Goal: Task Accomplishment & Management: Complete application form

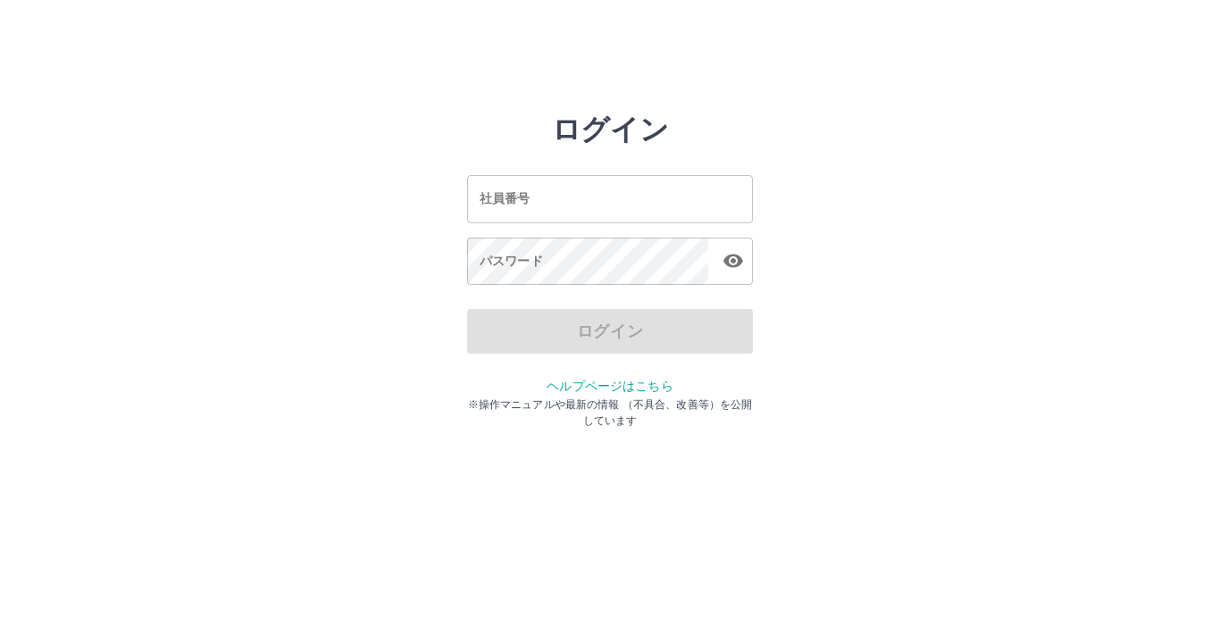
click at [536, 195] on input "社員番号" at bounding box center [610, 198] width 286 height 47
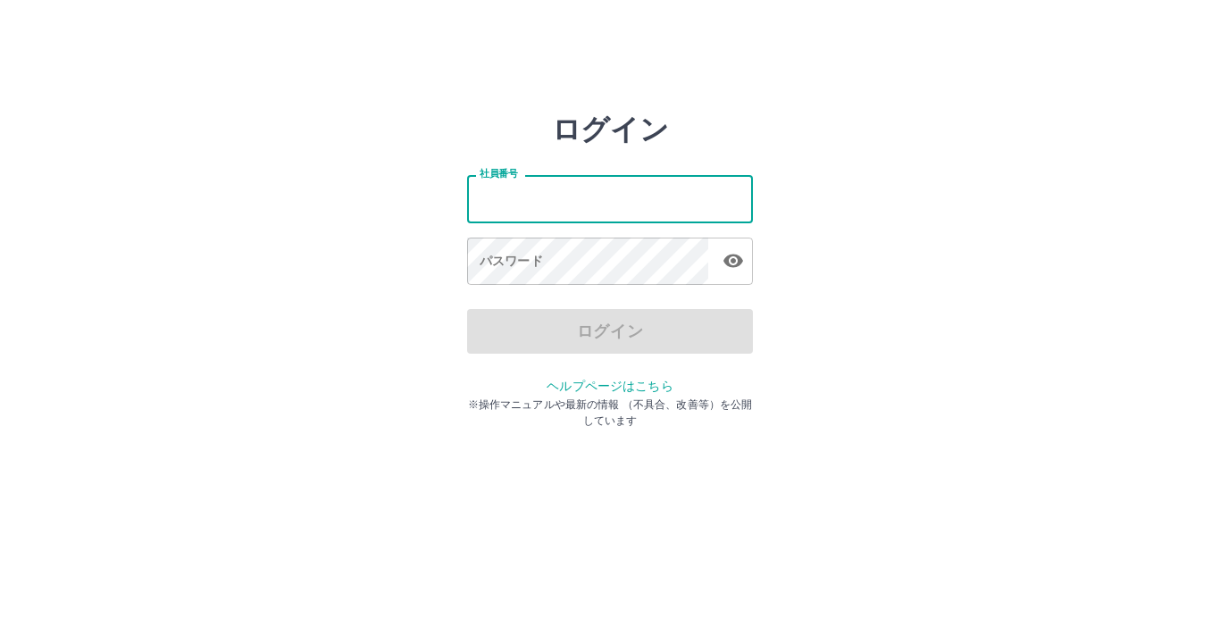
type input "*******"
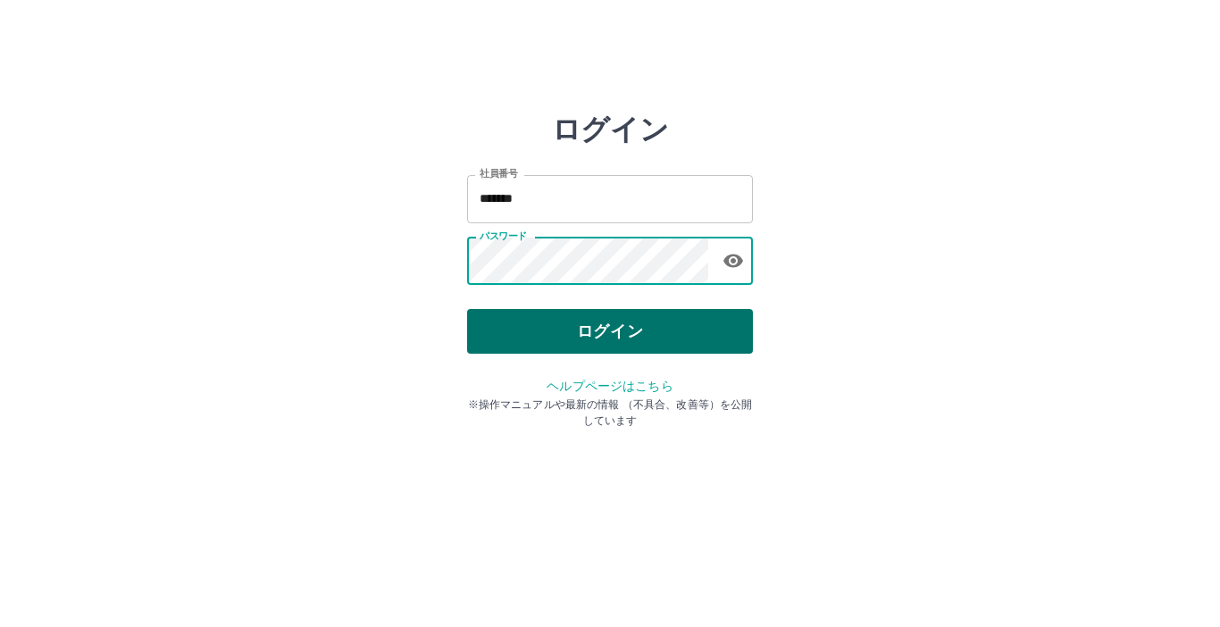
click at [506, 333] on button "ログイン" at bounding box center [610, 331] width 286 height 45
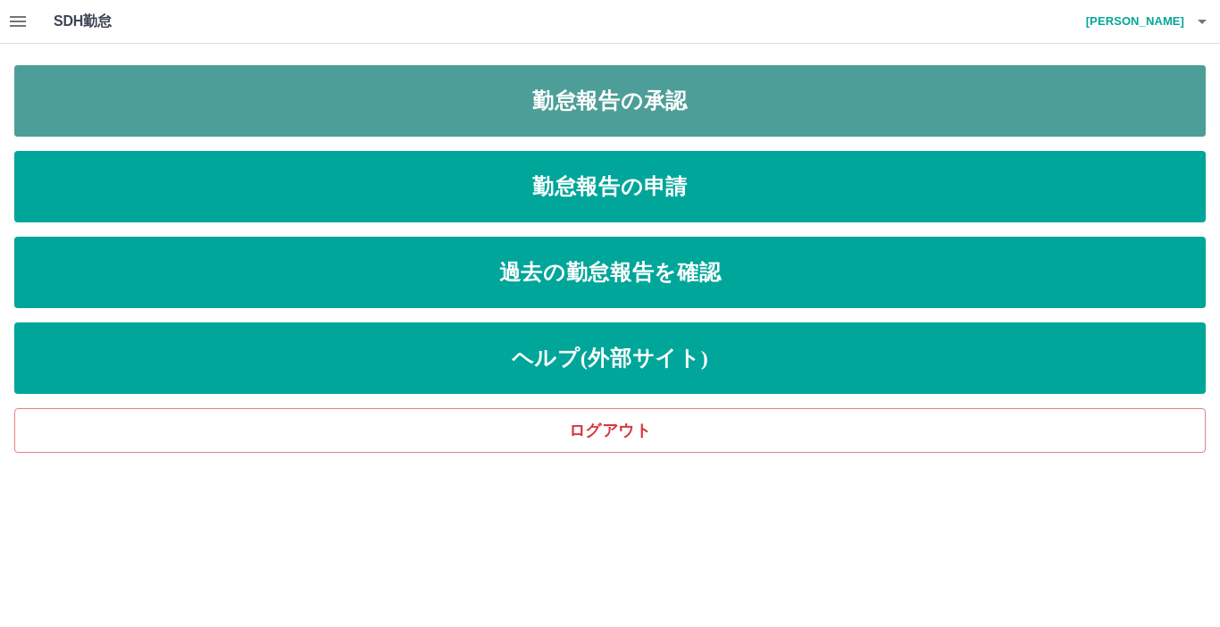
click at [549, 113] on link "勤怠報告の承認" at bounding box center [610, 100] width 1192 height 71
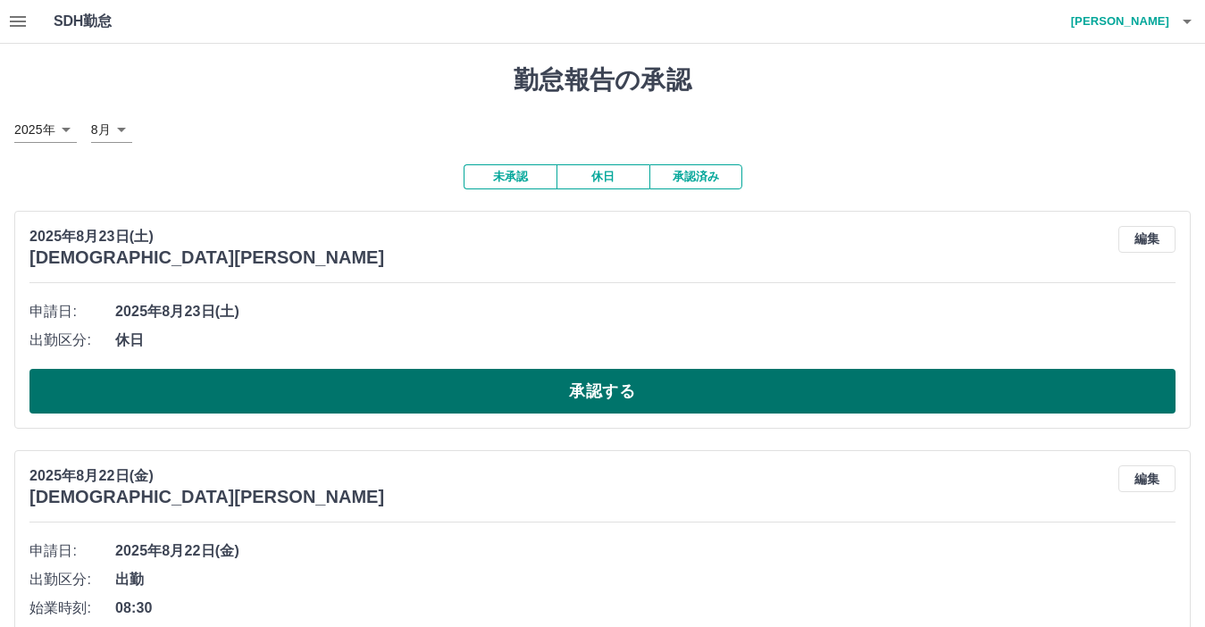
click at [416, 375] on button "承認する" at bounding box center [602, 391] width 1146 height 45
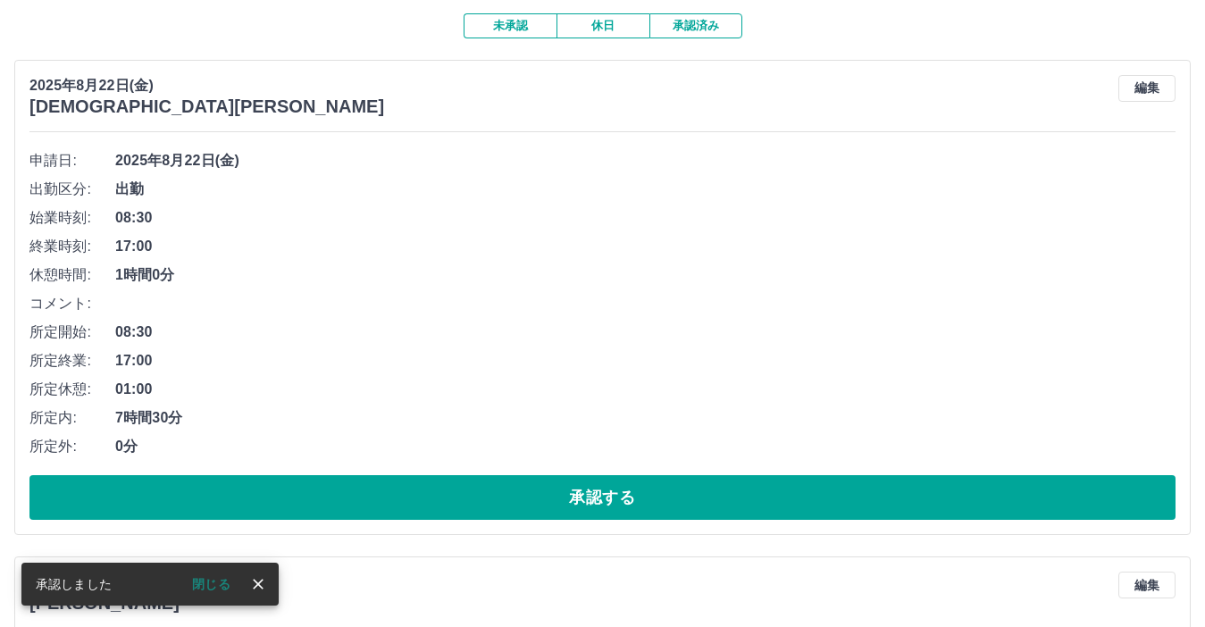
scroll to position [179, 0]
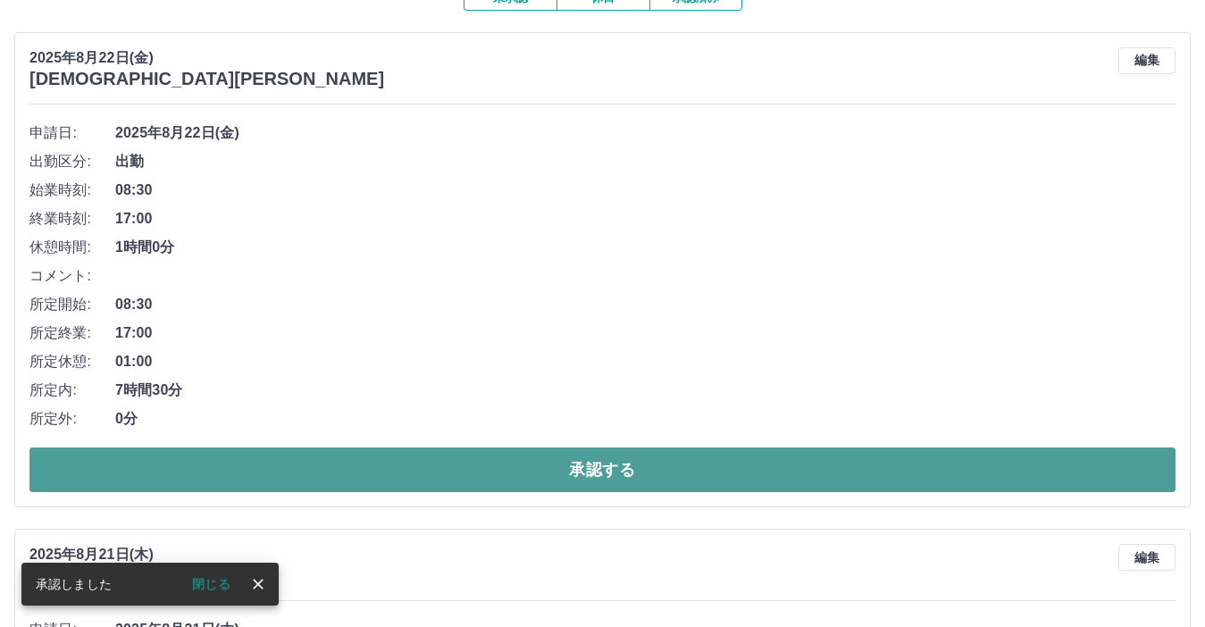
click at [414, 468] on button "承認する" at bounding box center [602, 470] width 1146 height 45
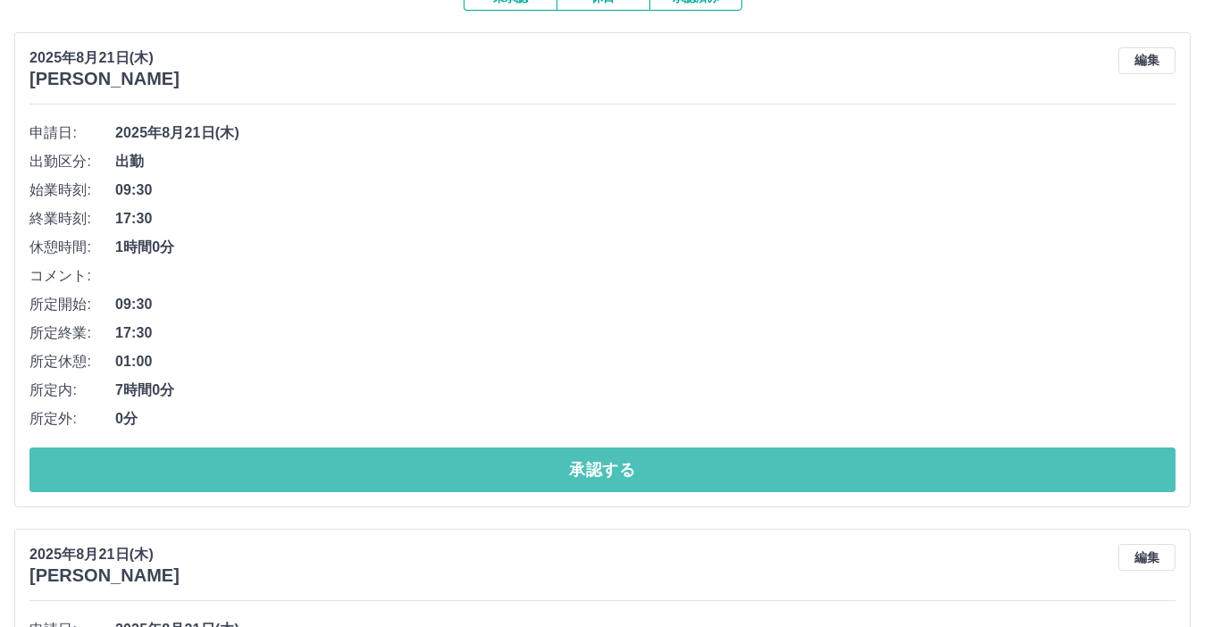
click at [414, 468] on button "承認する" at bounding box center [602, 470] width 1146 height 45
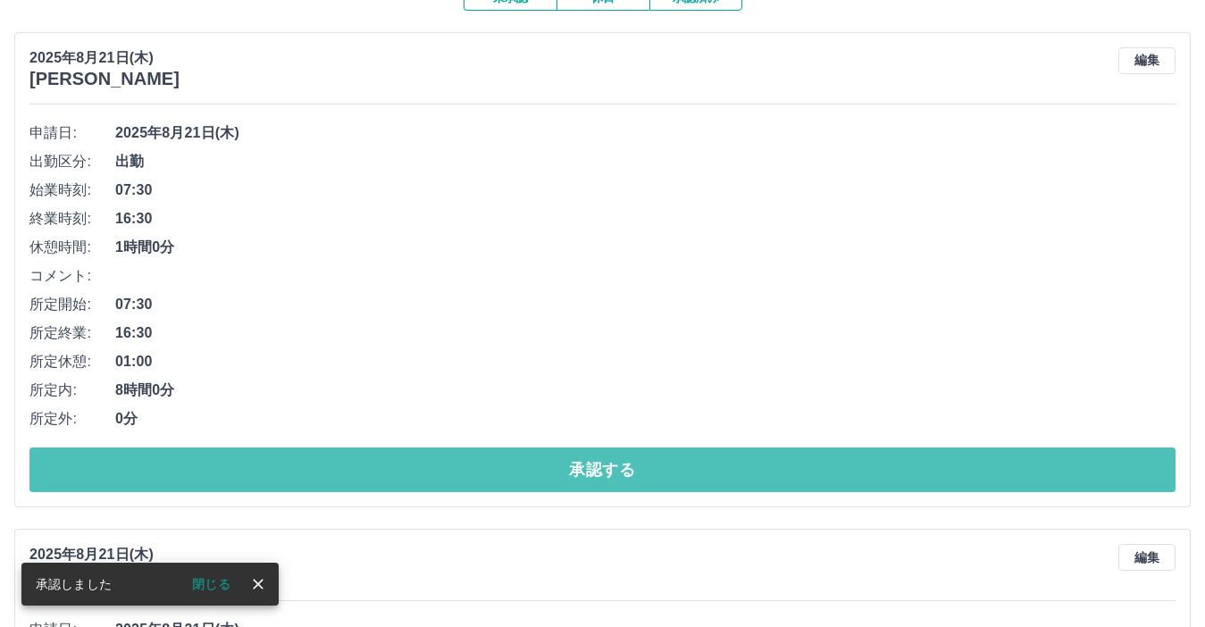
click at [414, 468] on button "承認する" at bounding box center [602, 470] width 1146 height 45
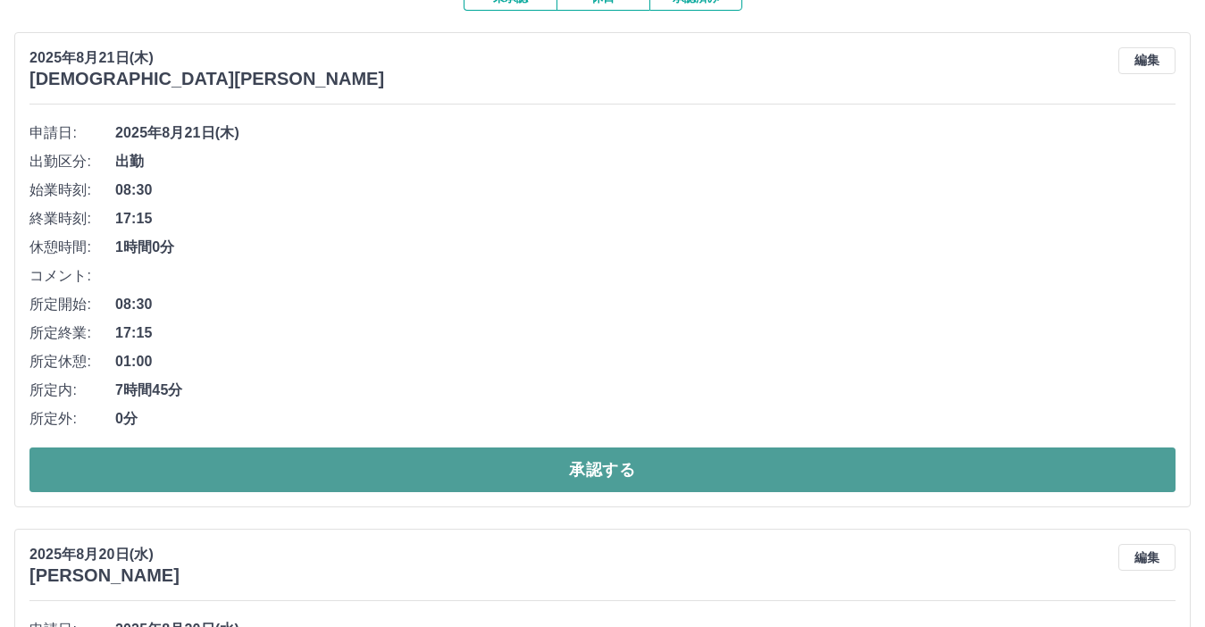
click at [255, 472] on button "承認する" at bounding box center [602, 470] width 1146 height 45
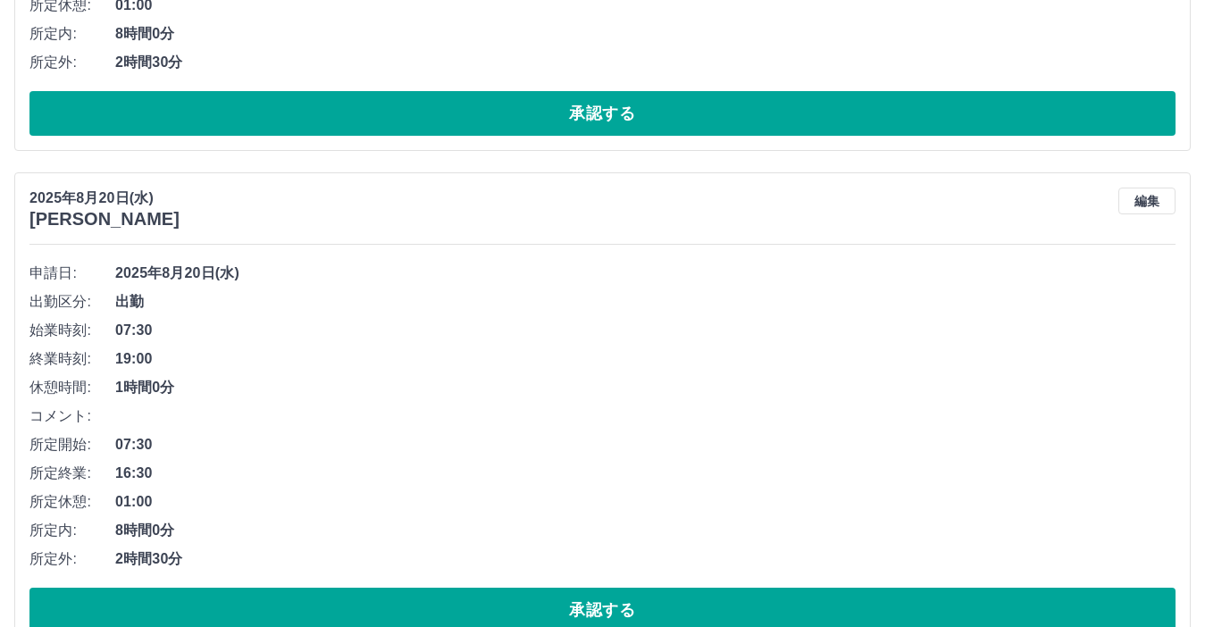
scroll to position [536, 0]
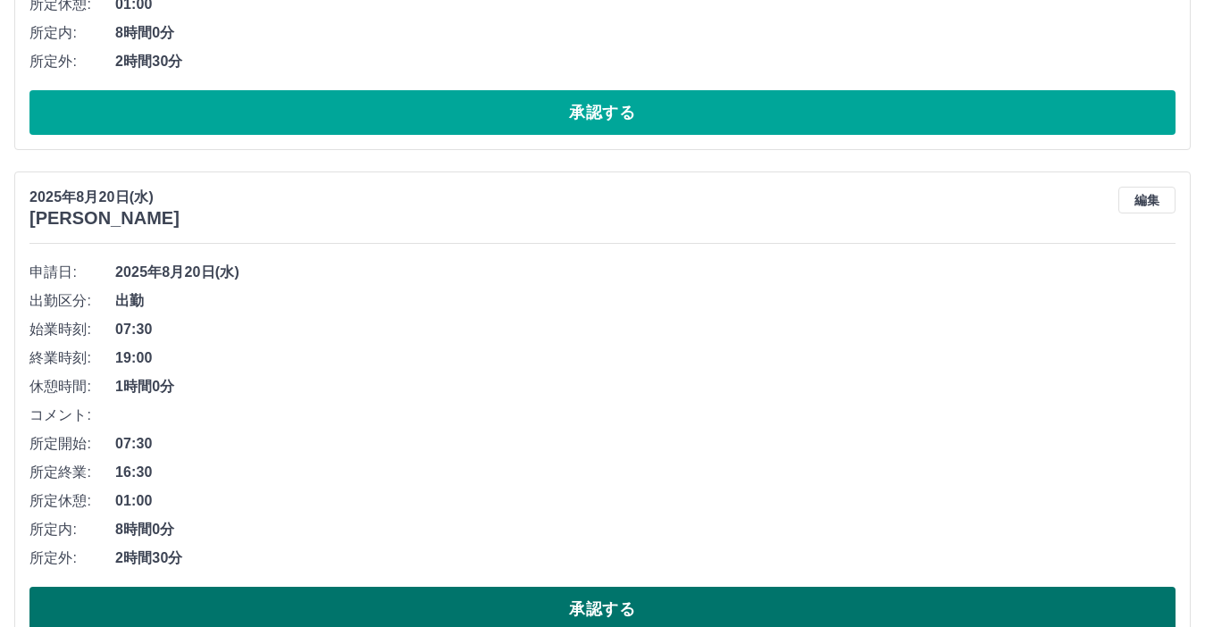
click at [441, 611] on button "承認する" at bounding box center [602, 609] width 1146 height 45
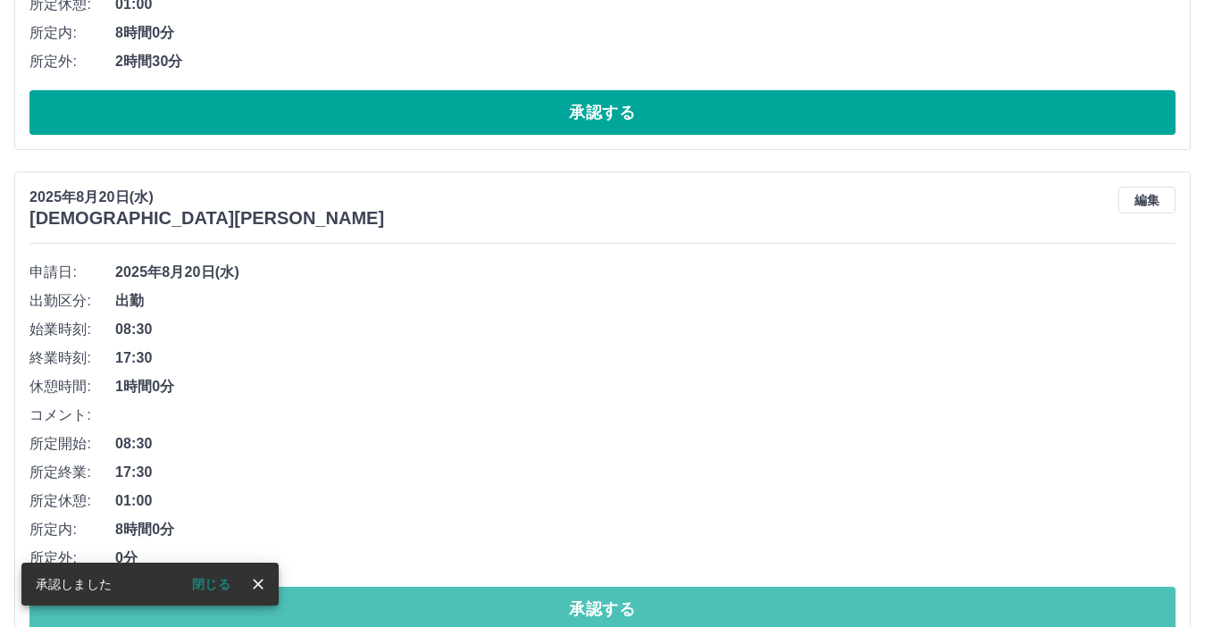
click at [441, 611] on button "承認する" at bounding box center [602, 609] width 1146 height 45
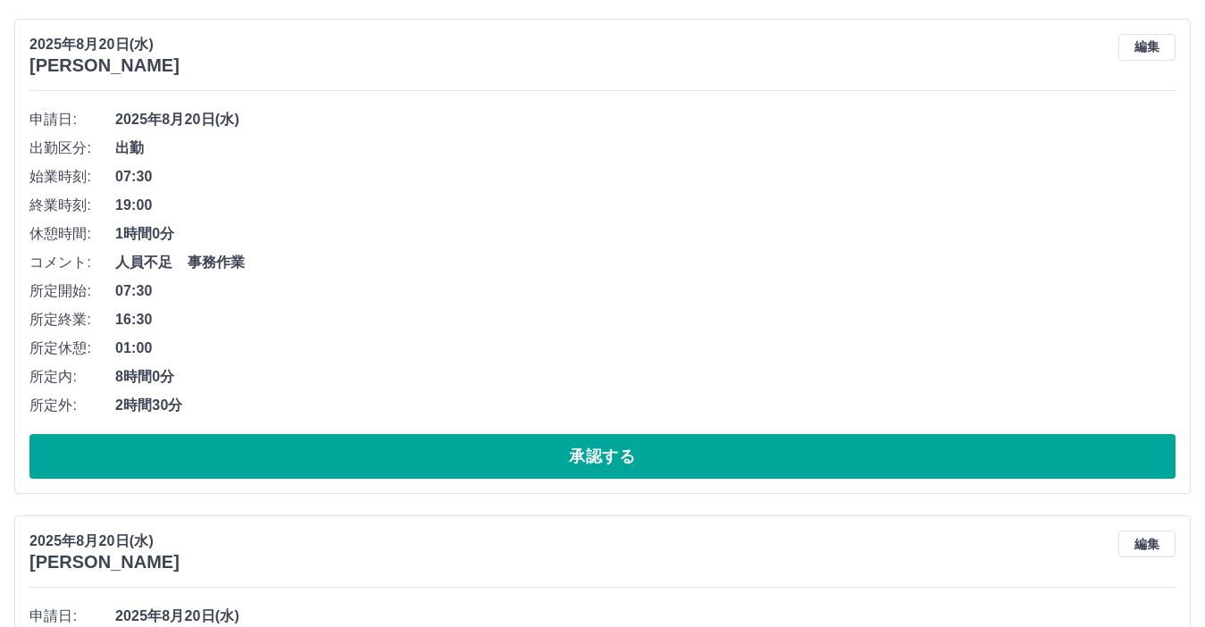
scroll to position [357, 0]
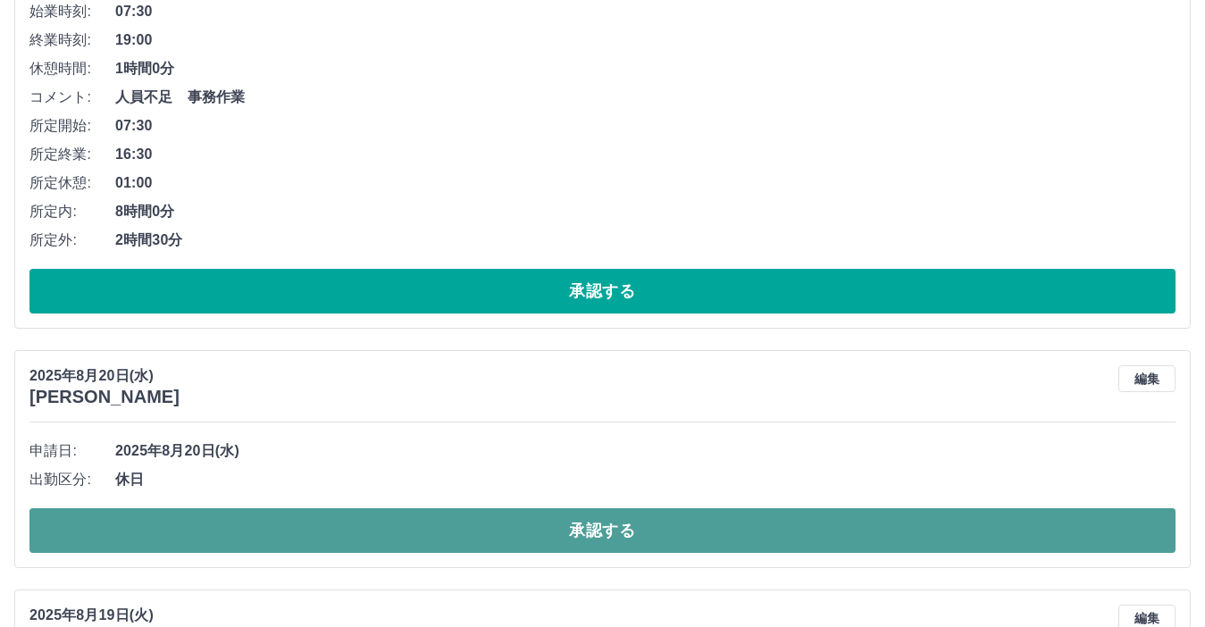
click at [289, 533] on button "承認する" at bounding box center [602, 530] width 1146 height 45
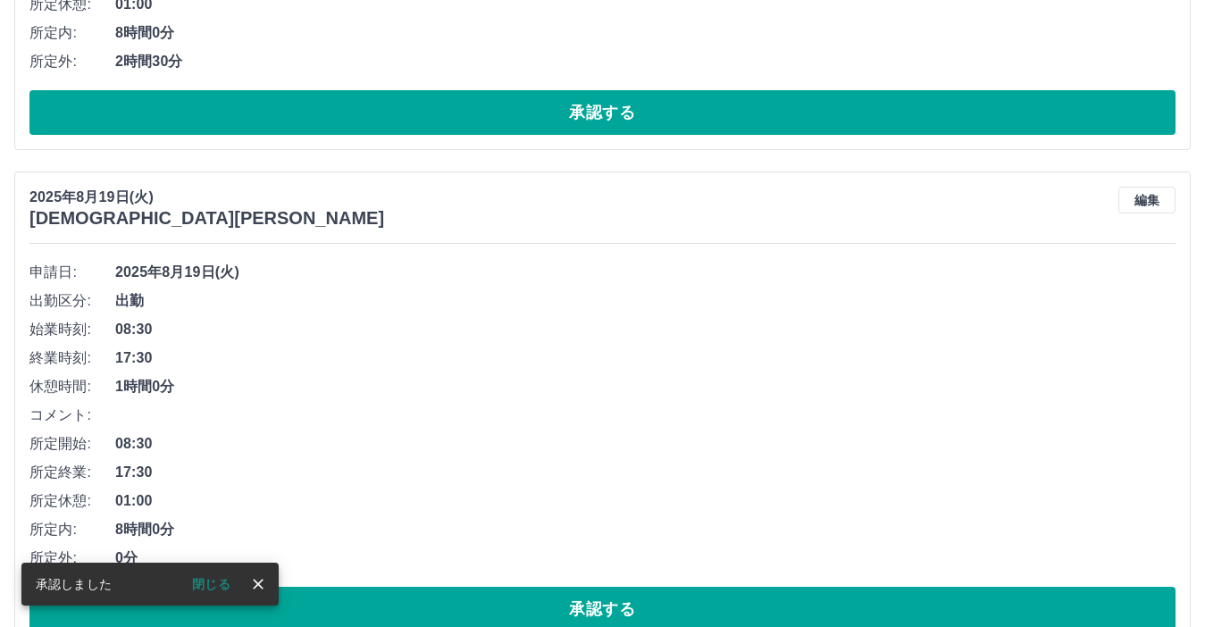
scroll to position [625, 0]
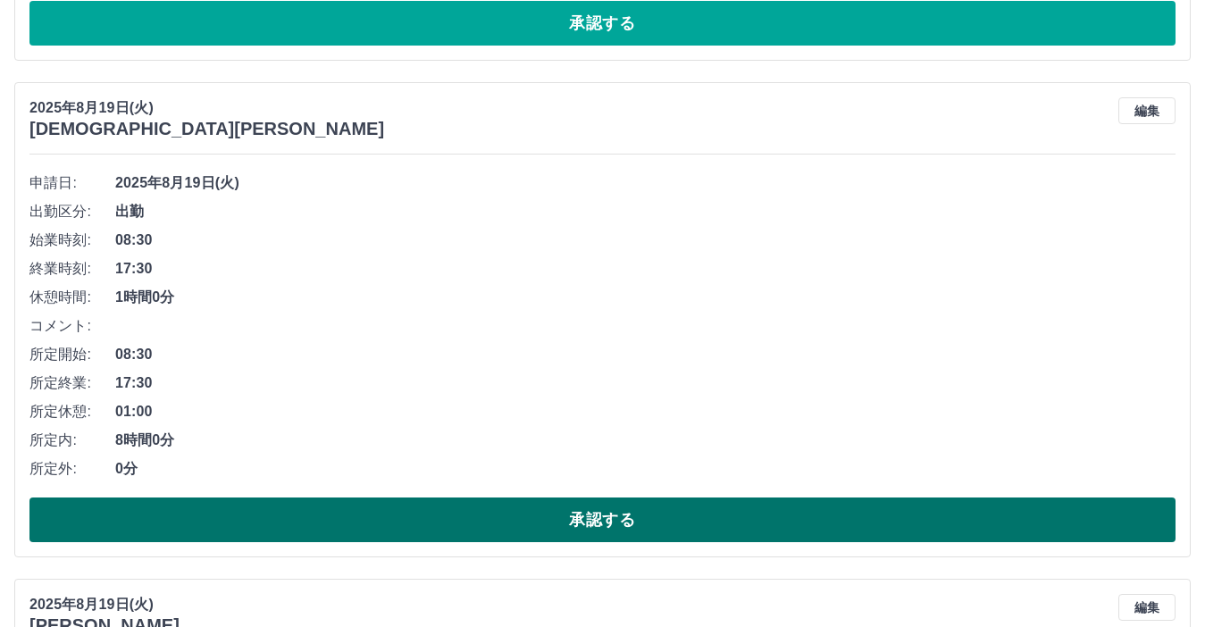
click at [346, 521] on button "承認する" at bounding box center [602, 520] width 1146 height 45
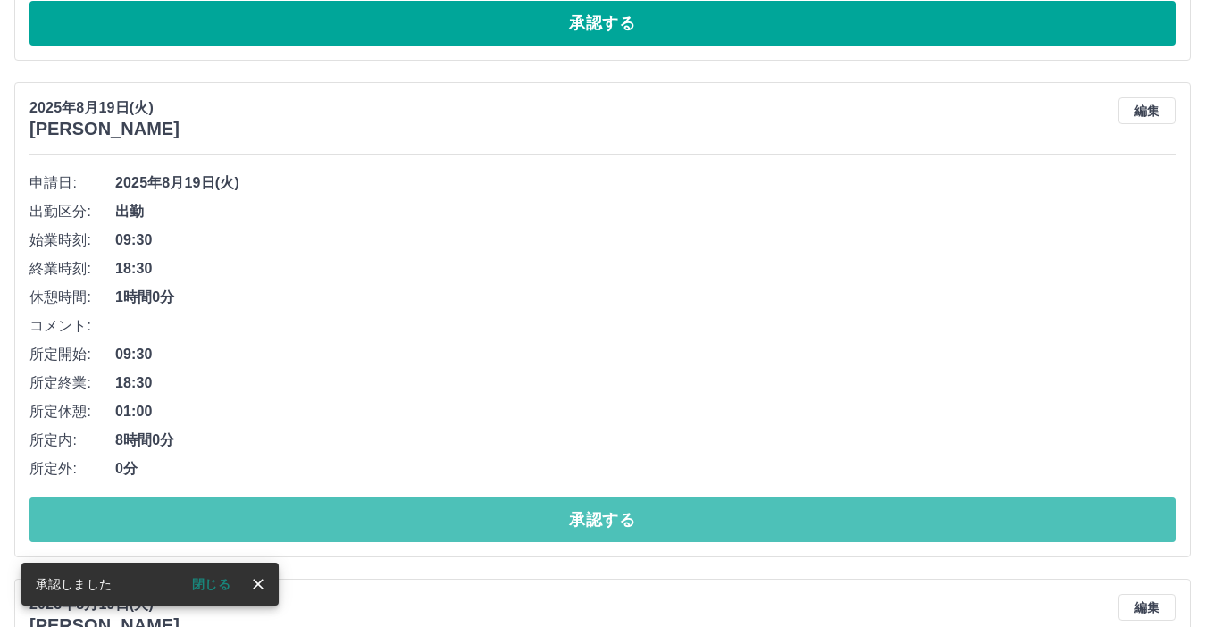
click at [346, 532] on button "承認する" at bounding box center [602, 520] width 1146 height 45
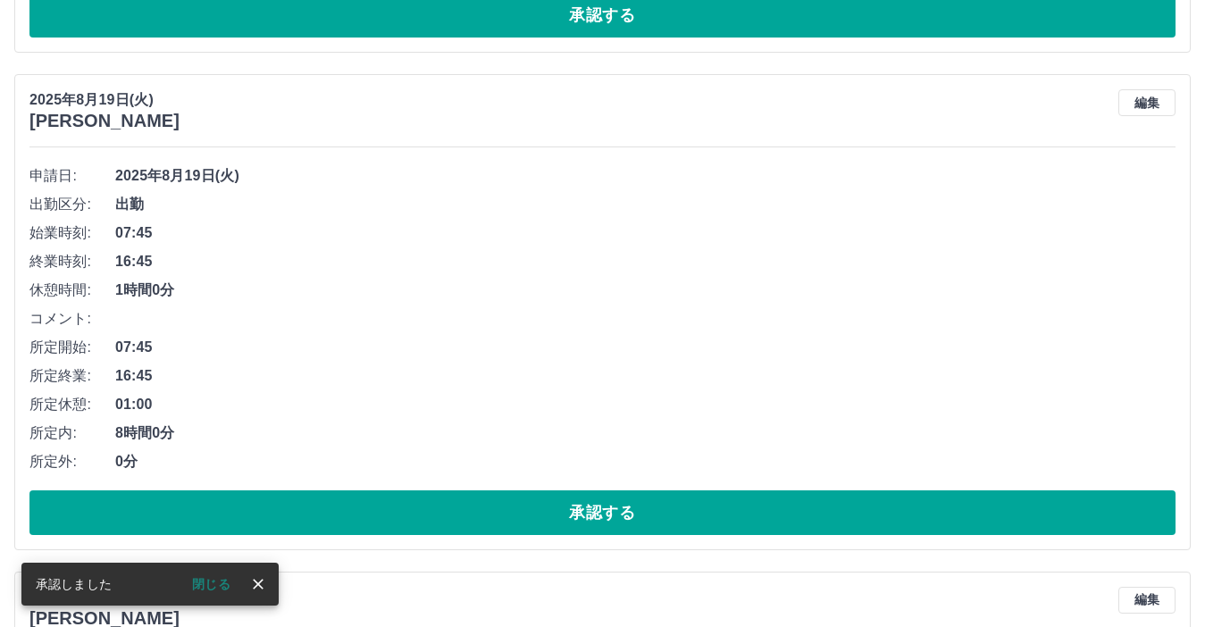
scroll to position [1161, 0]
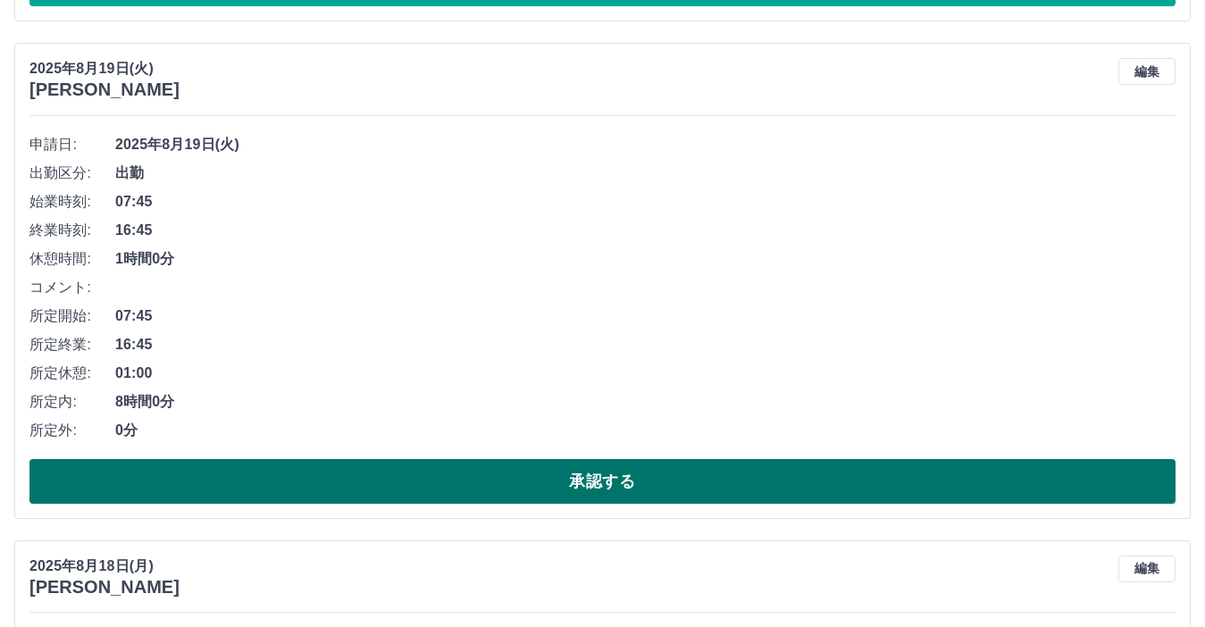
click at [370, 486] on button "承認する" at bounding box center [602, 481] width 1146 height 45
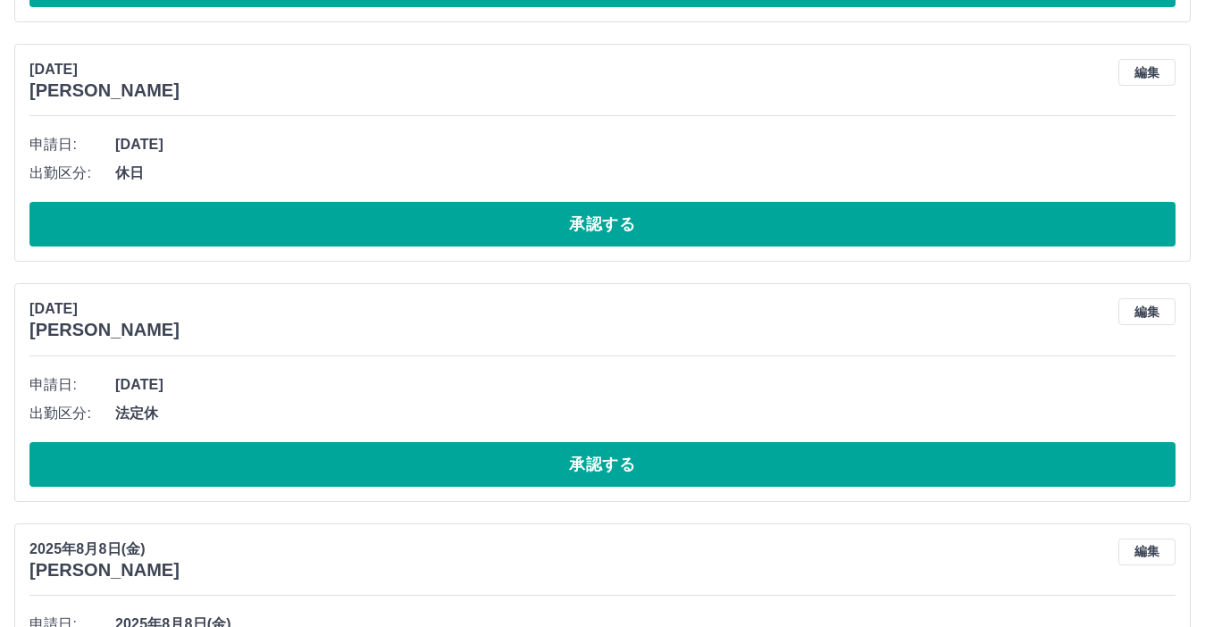
scroll to position [4109, 0]
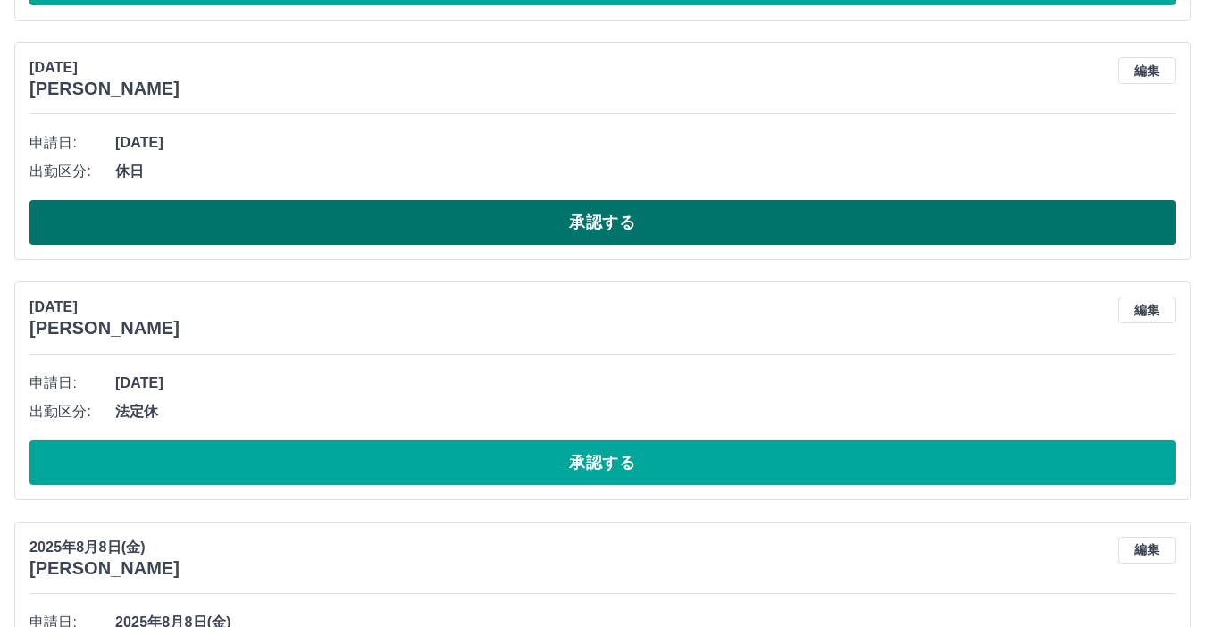
click at [351, 228] on button "承認する" at bounding box center [602, 222] width 1146 height 45
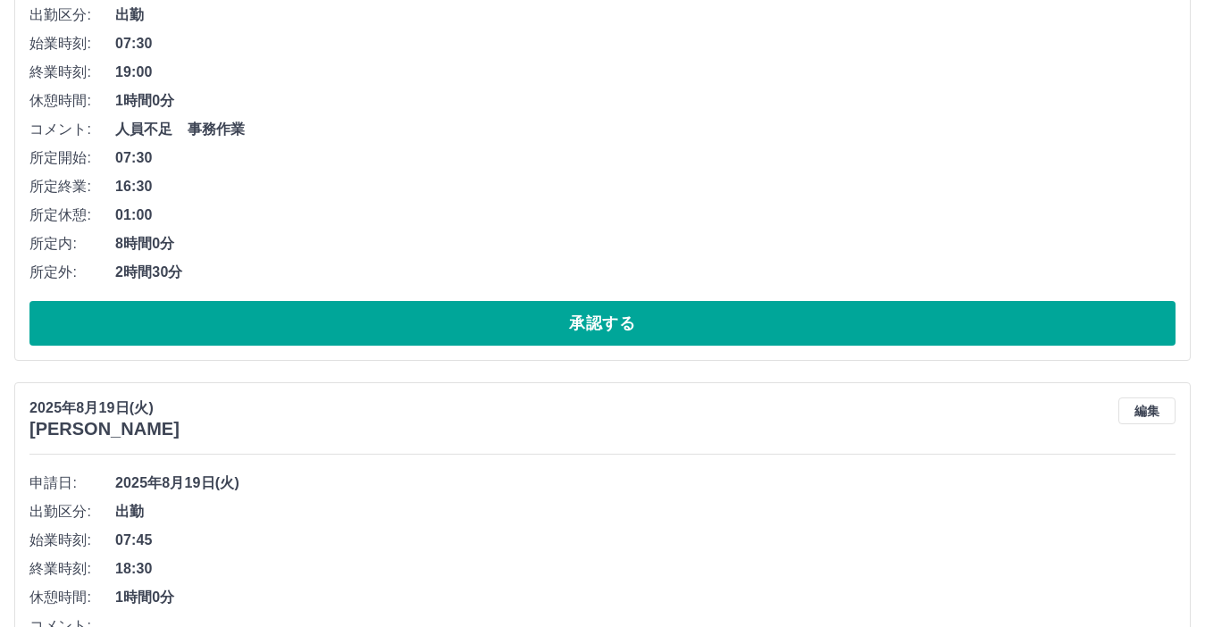
scroll to position [0, 0]
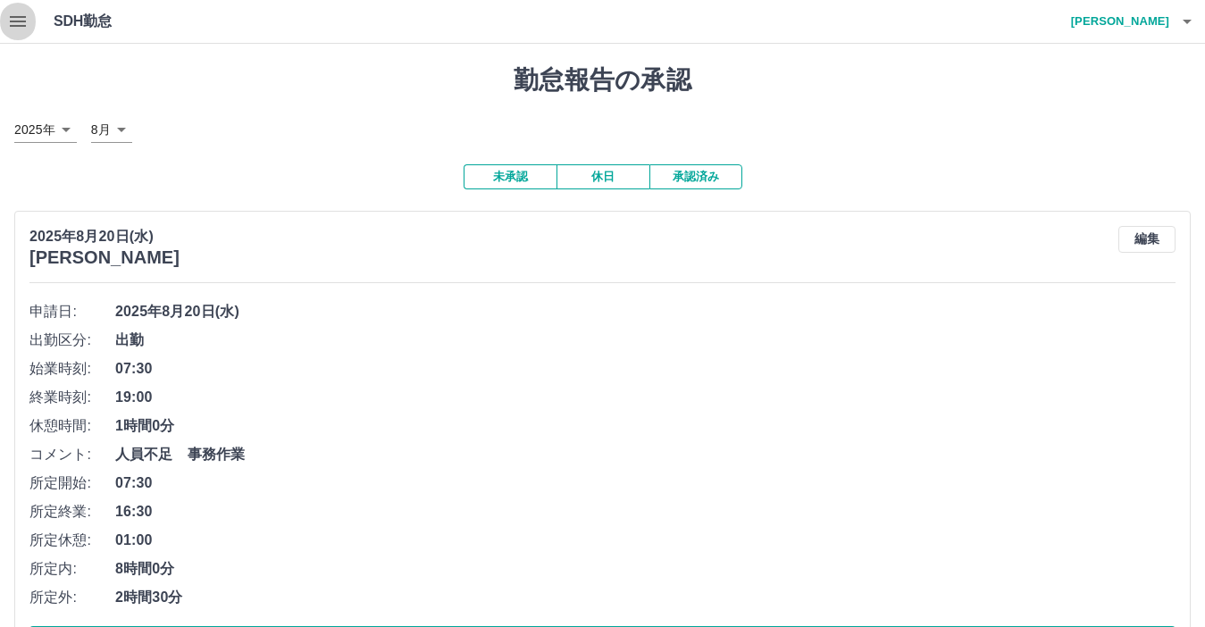
click at [18, 24] on icon "button" at bounding box center [17, 21] width 21 height 21
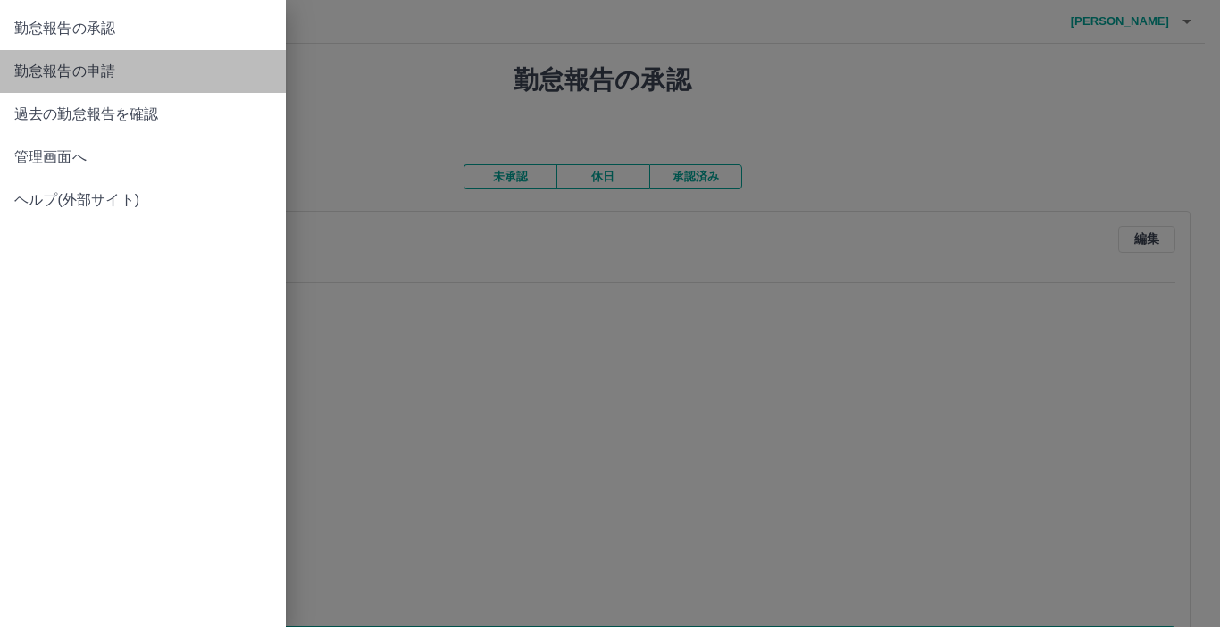
click at [91, 70] on span "勤怠報告の申請" at bounding box center [142, 71] width 257 height 21
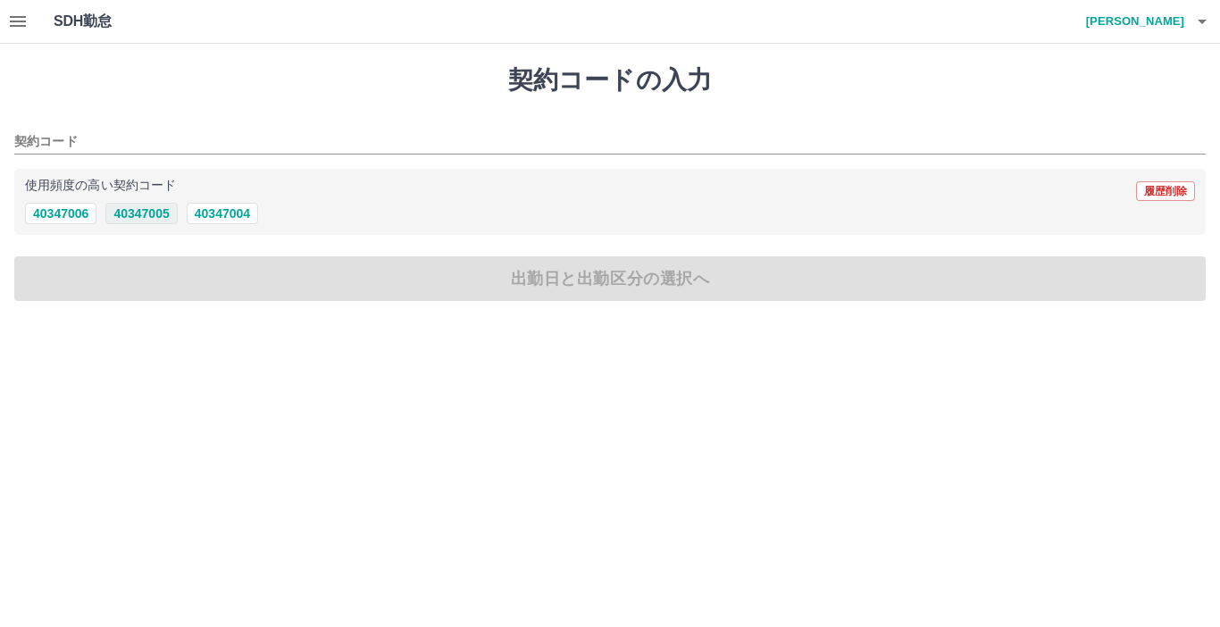
click at [162, 219] on button "40347005" at bounding box center [140, 213] width 71 height 21
type input "********"
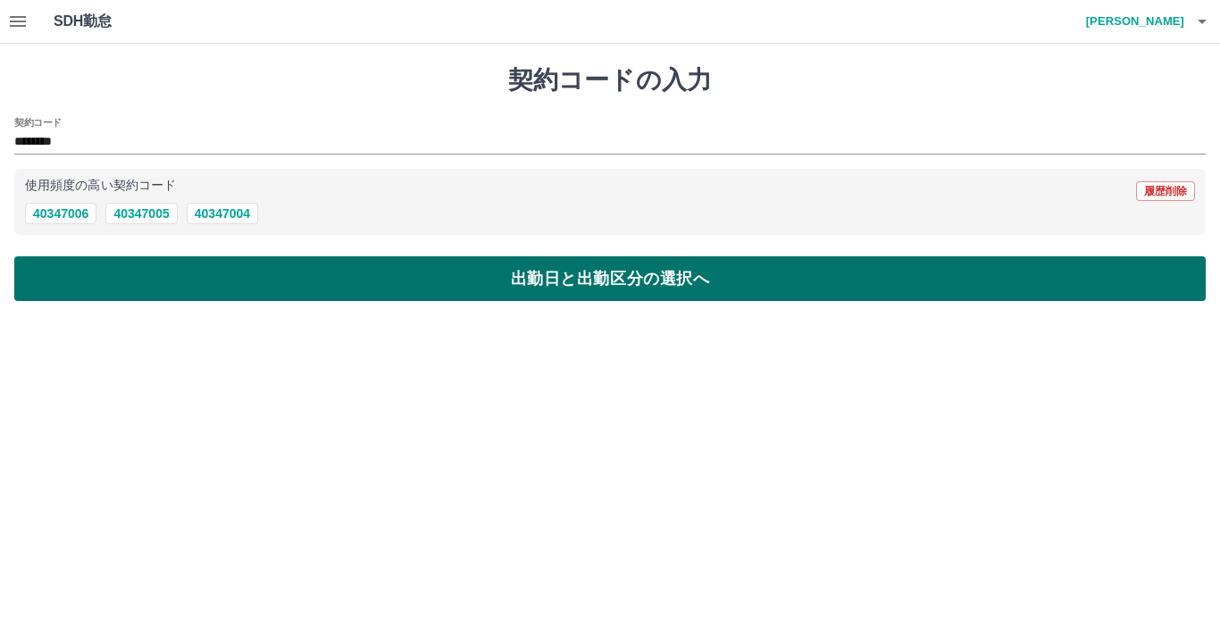
click at [145, 279] on button "出勤日と出勤区分の選択へ" at bounding box center [610, 278] width 1192 height 45
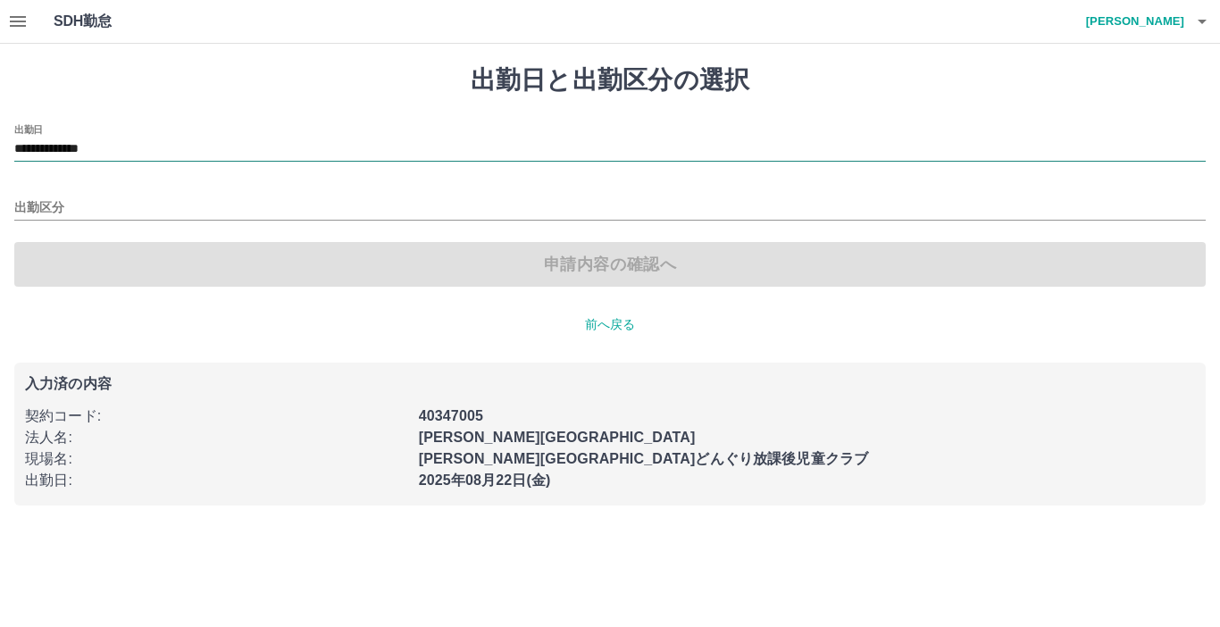
click at [139, 143] on input "**********" at bounding box center [610, 149] width 1192 height 22
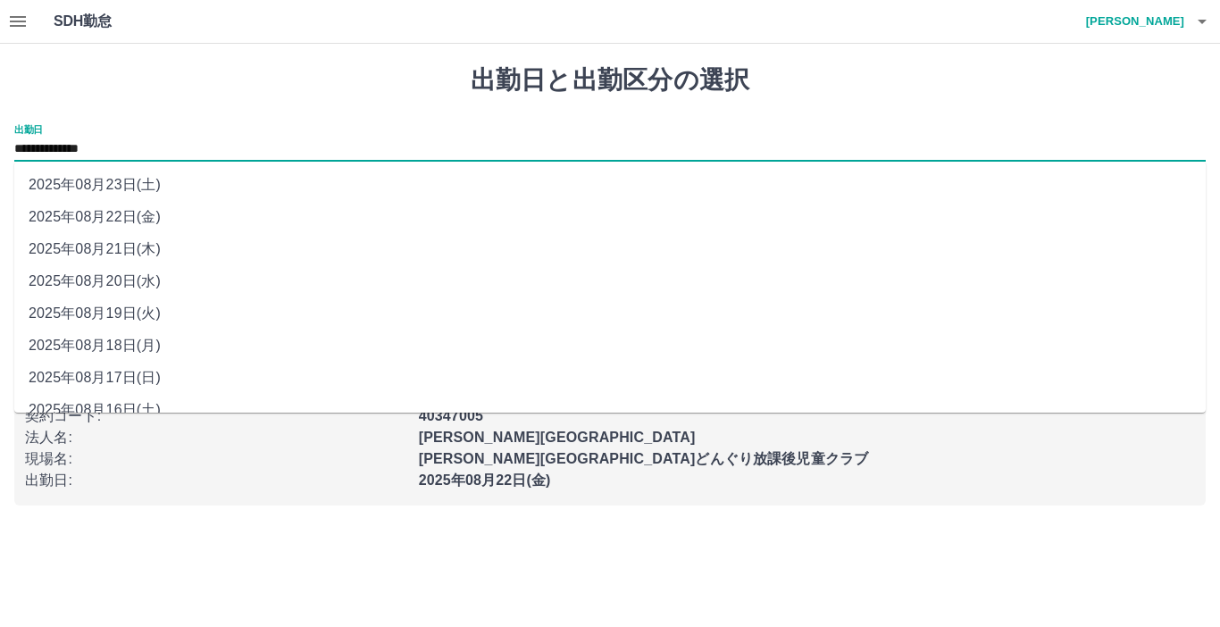
click at [110, 250] on li "2025年08月21日(木)" at bounding box center [610, 249] width 1192 height 32
type input "**********"
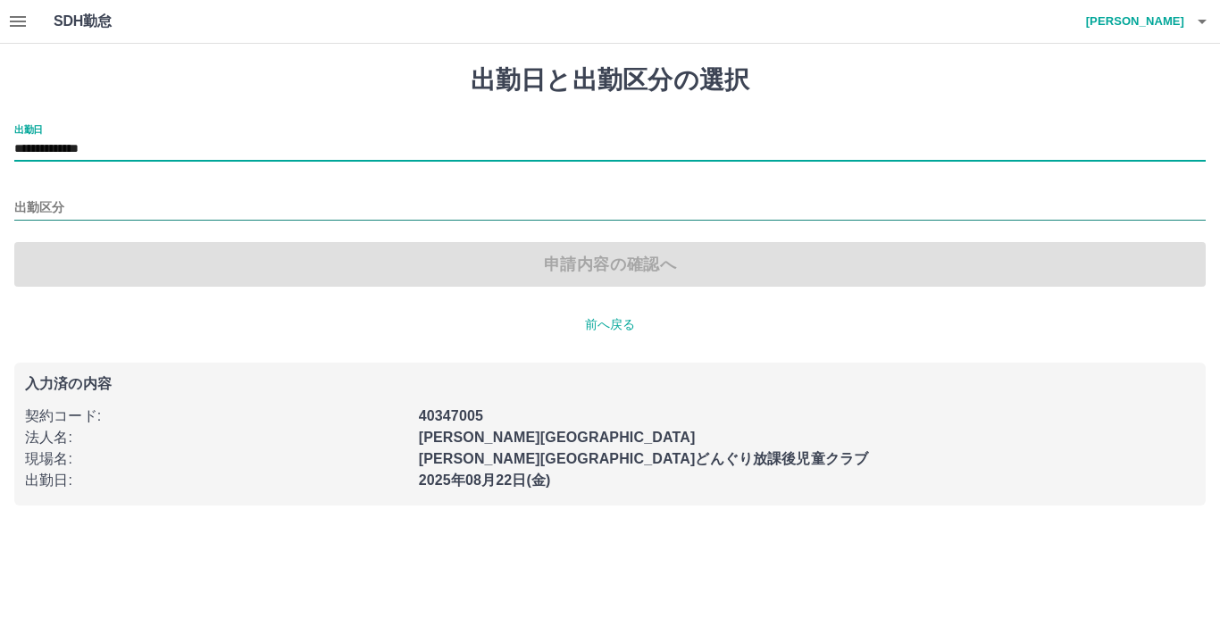
click at [72, 209] on input "出勤区分" at bounding box center [610, 208] width 1192 height 22
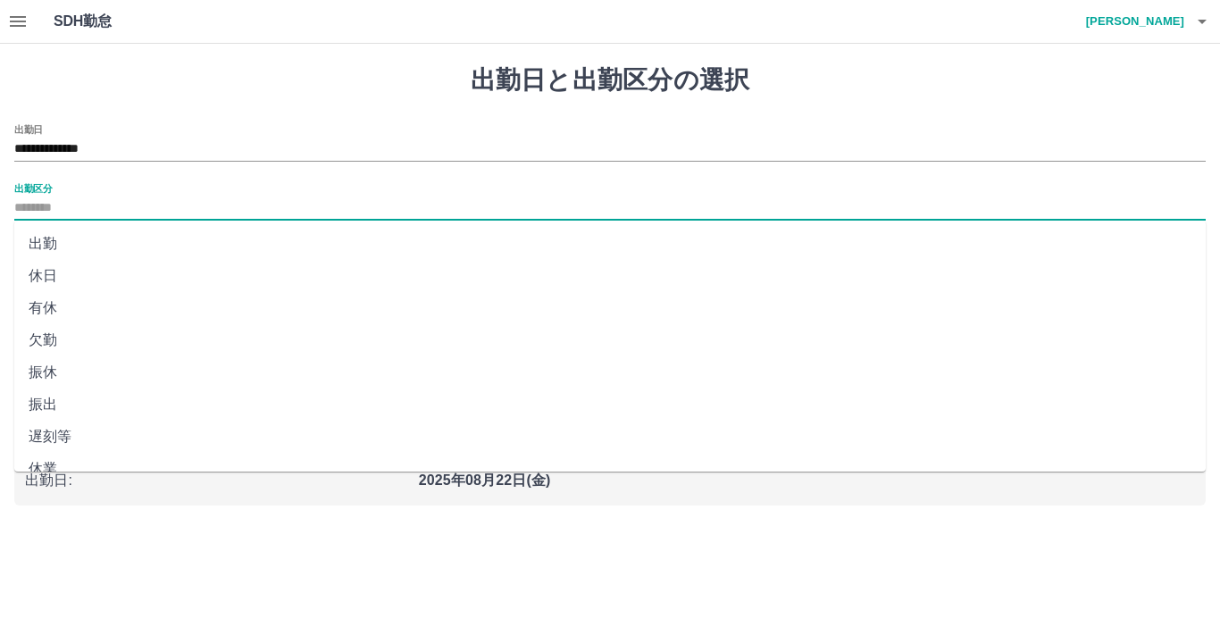
click at [72, 249] on li "出勤" at bounding box center [610, 244] width 1192 height 32
type input "**"
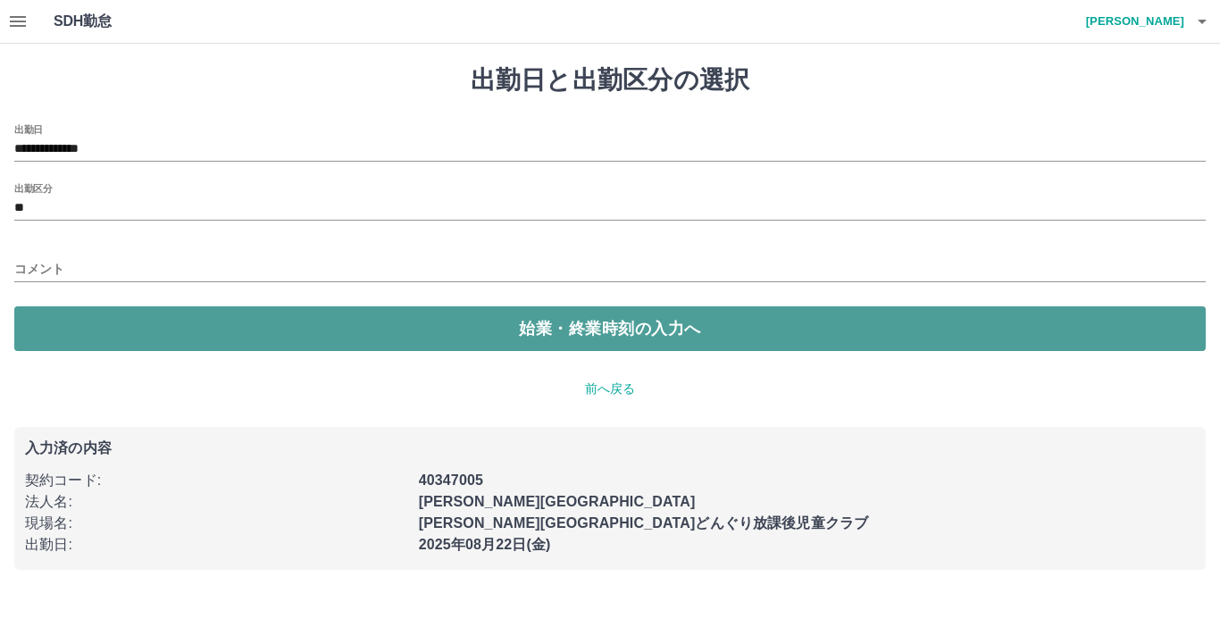
click at [162, 329] on button "始業・終業時刻の入力へ" at bounding box center [610, 328] width 1192 height 45
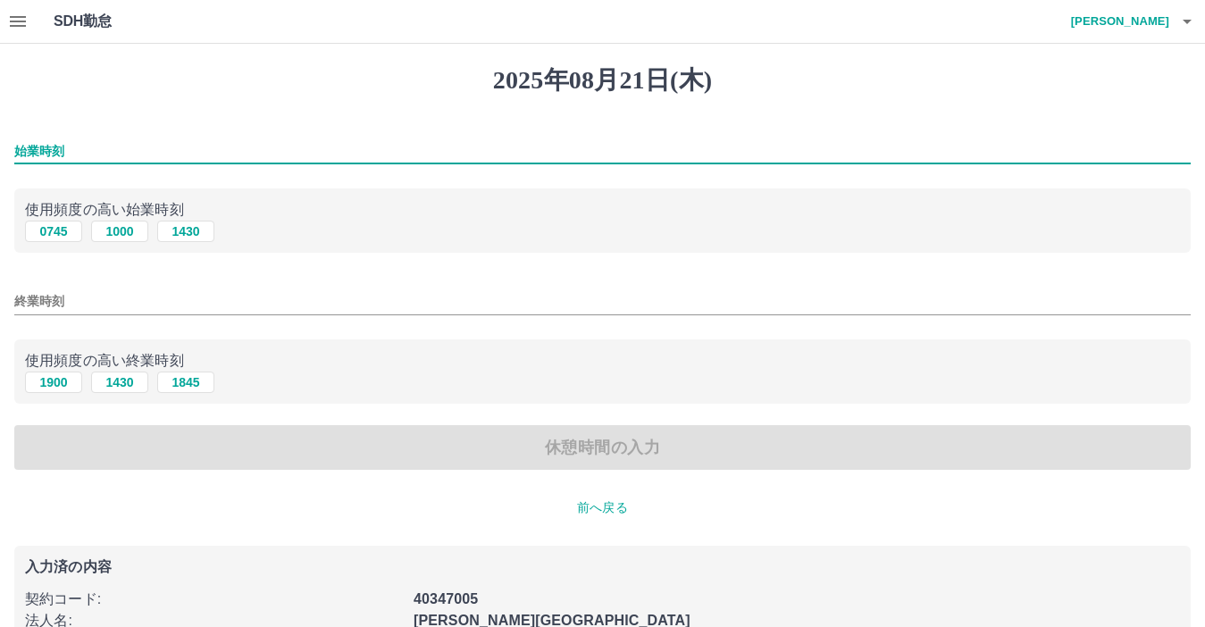
click at [88, 146] on input "始業時刻" at bounding box center [602, 151] width 1176 height 26
click at [14, 147] on input "***" at bounding box center [602, 151] width 1176 height 26
type input "****"
click at [55, 148] on input "****" at bounding box center [602, 151] width 1176 height 26
click at [53, 304] on input "終業時刻" at bounding box center [602, 302] width 1176 height 26
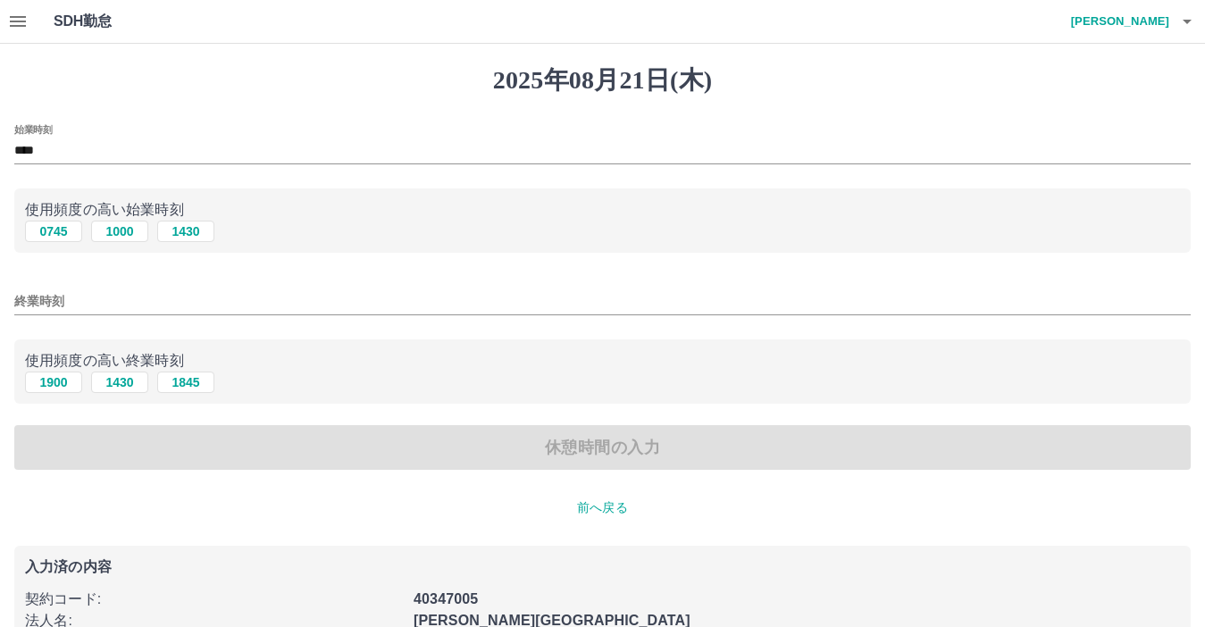
click at [283, 388] on div "1900 1430 1845" at bounding box center [602, 383] width 1155 height 22
click at [96, 303] on input "終業時刻" at bounding box center [602, 302] width 1176 height 26
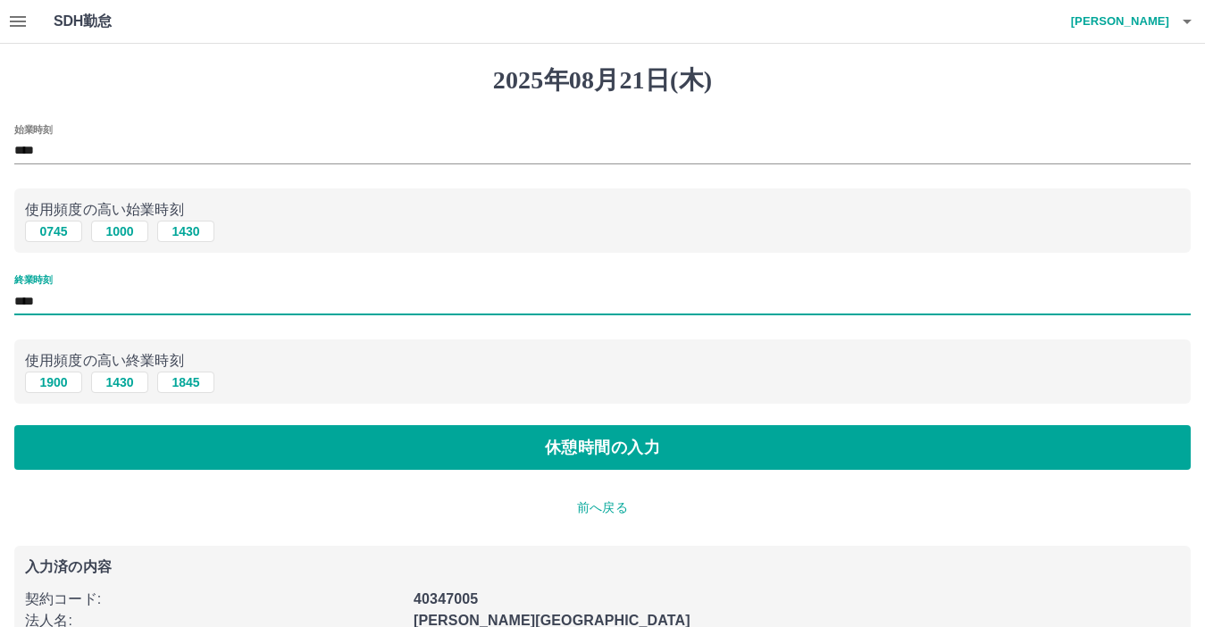
type input "****"
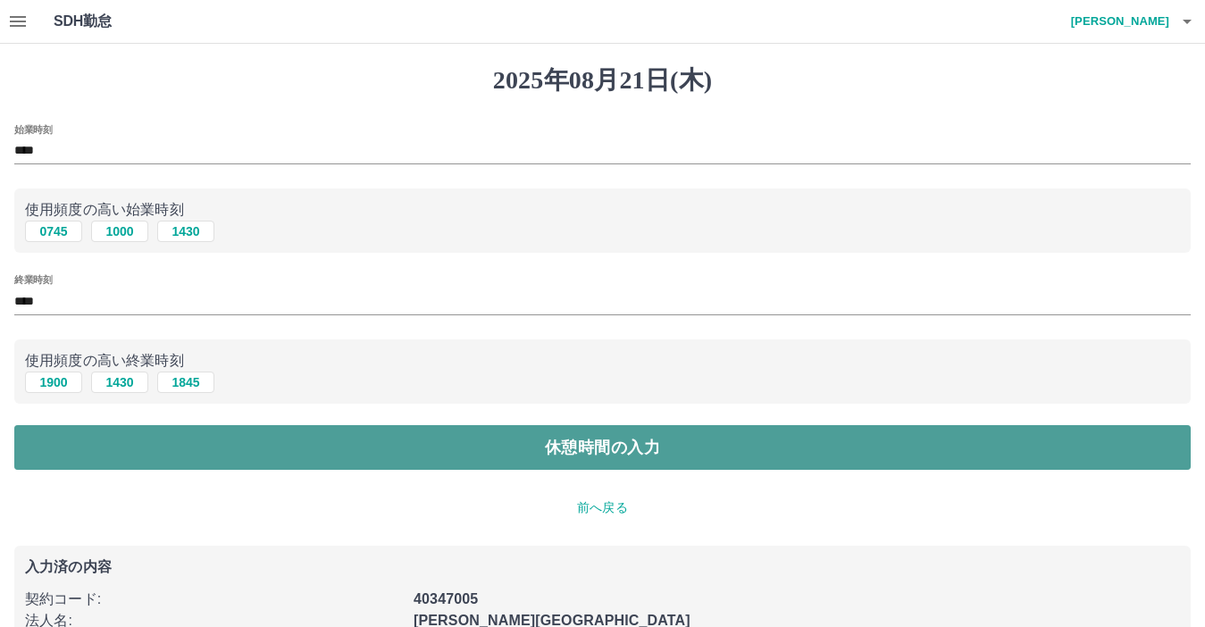
click at [188, 446] on button "休憩時間の入力" at bounding box center [602, 447] width 1176 height 45
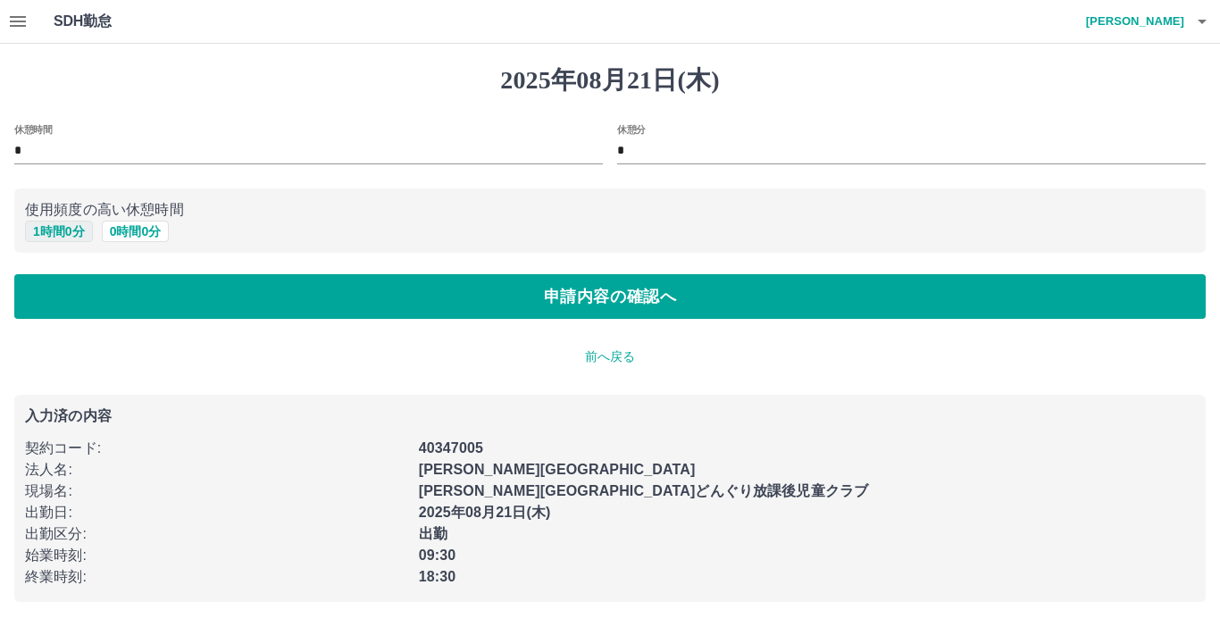
click at [61, 236] on button "1 時間 0 分" at bounding box center [59, 231] width 68 height 21
type input "*"
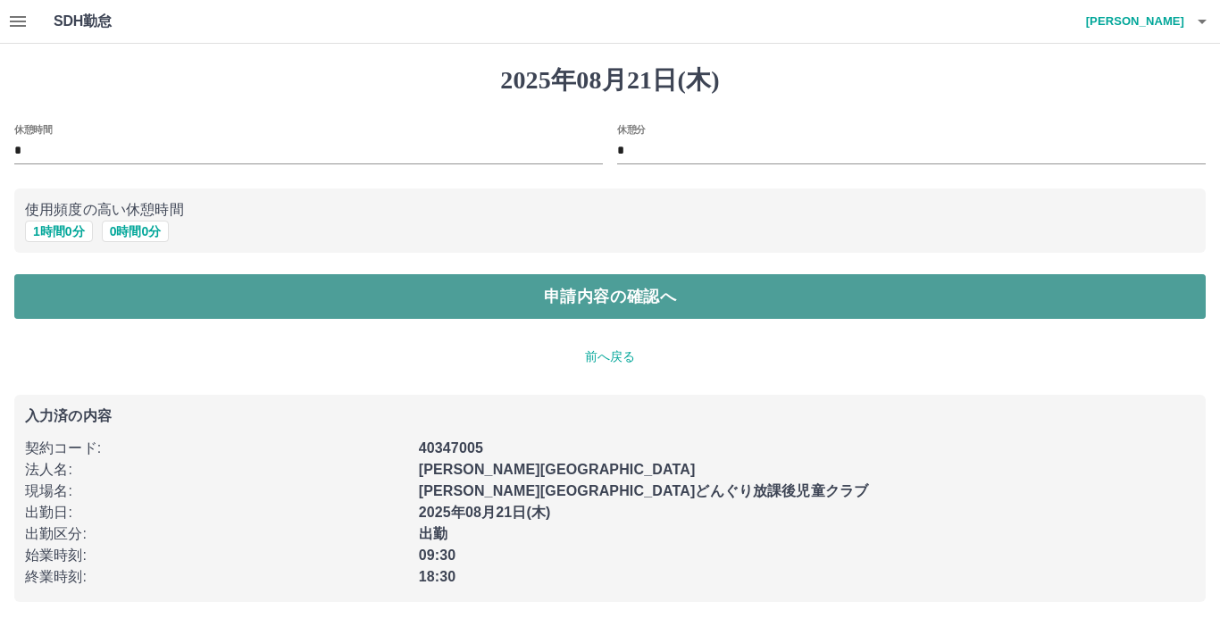
click at [109, 301] on button "申請内容の確認へ" at bounding box center [610, 296] width 1192 height 45
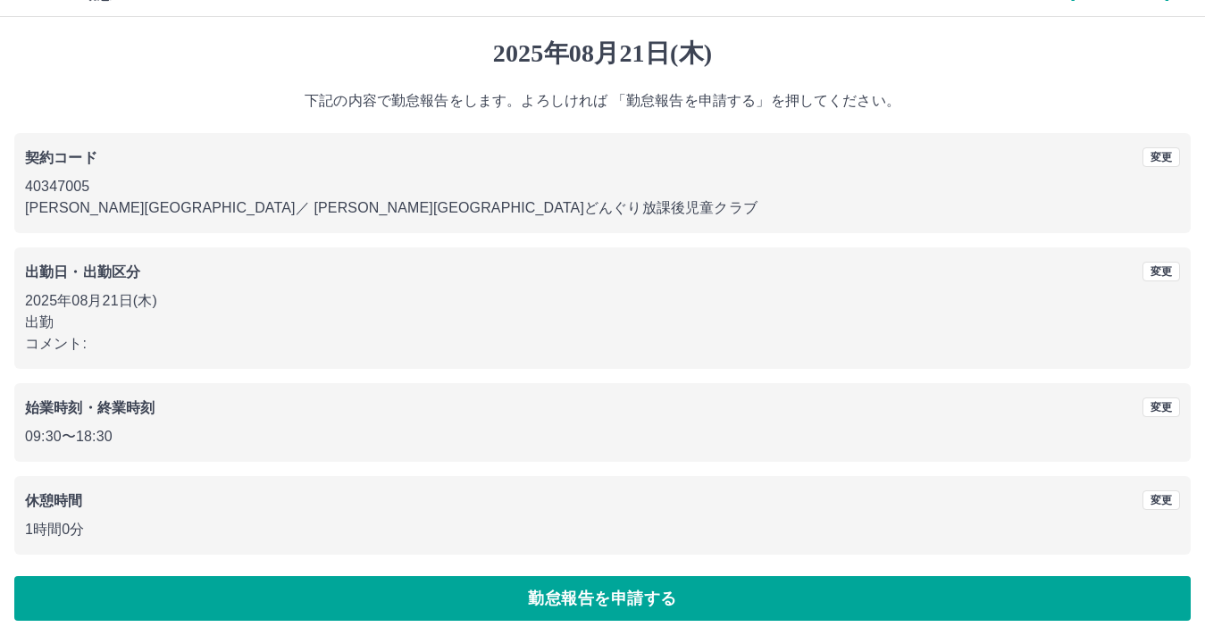
scroll to position [42, 0]
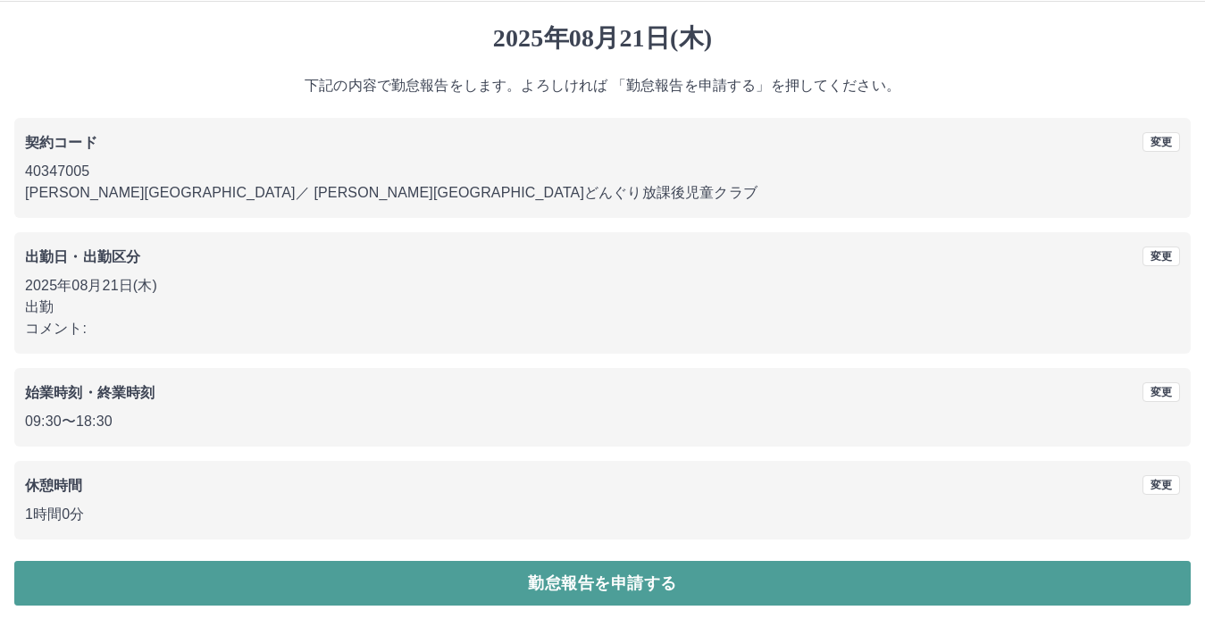
click at [359, 577] on button "勤怠報告を申請する" at bounding box center [602, 583] width 1176 height 45
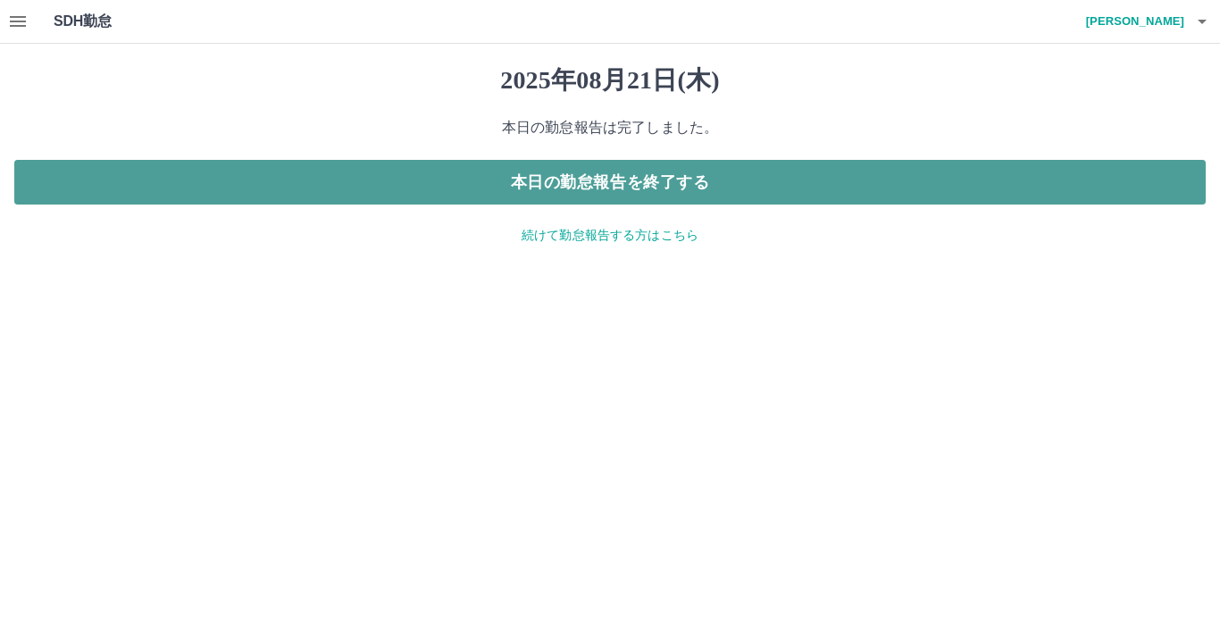
click at [422, 184] on button "本日の勤怠報告を終了する" at bounding box center [610, 182] width 1192 height 45
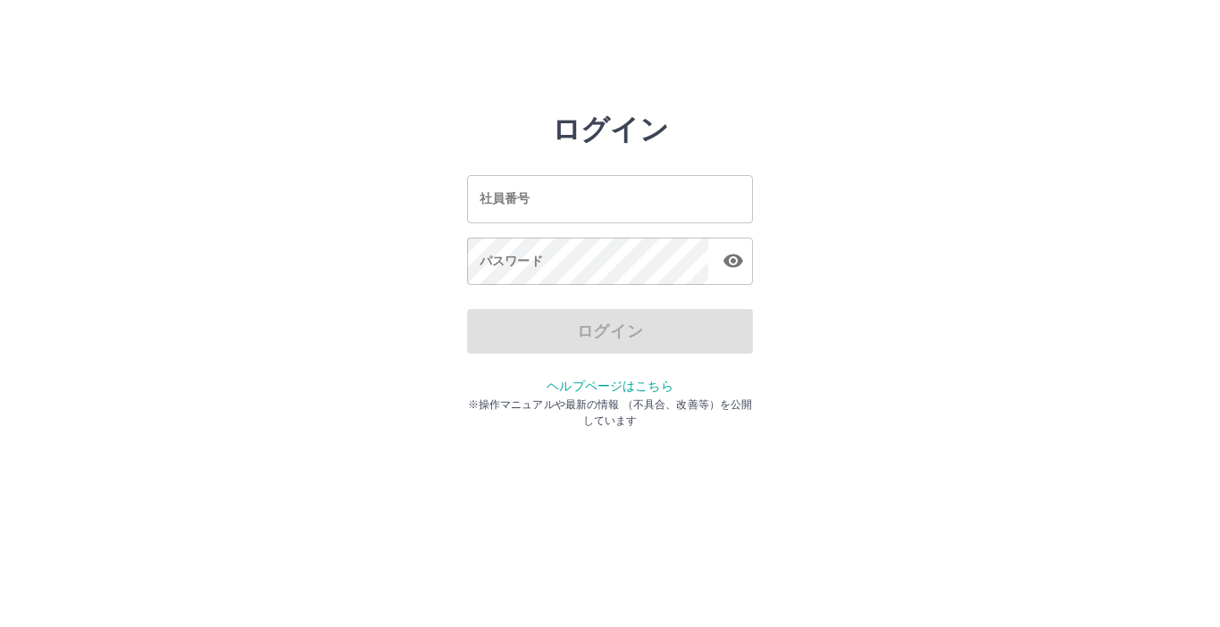
click at [548, 203] on input "社員番号" at bounding box center [610, 198] width 286 height 47
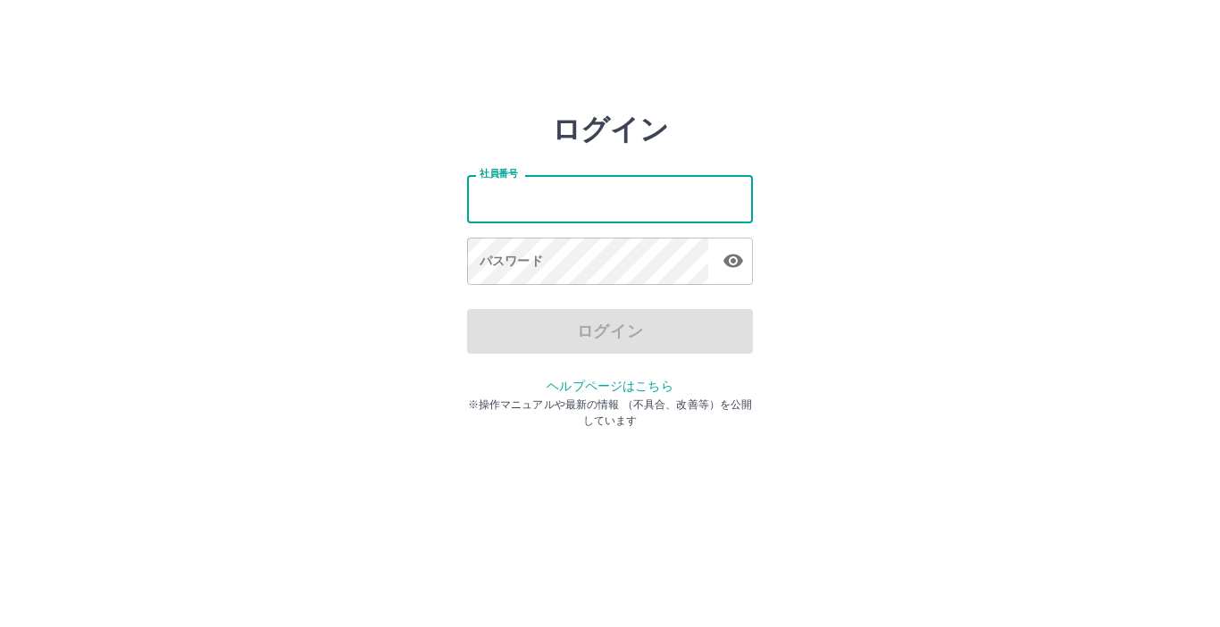
type input "*******"
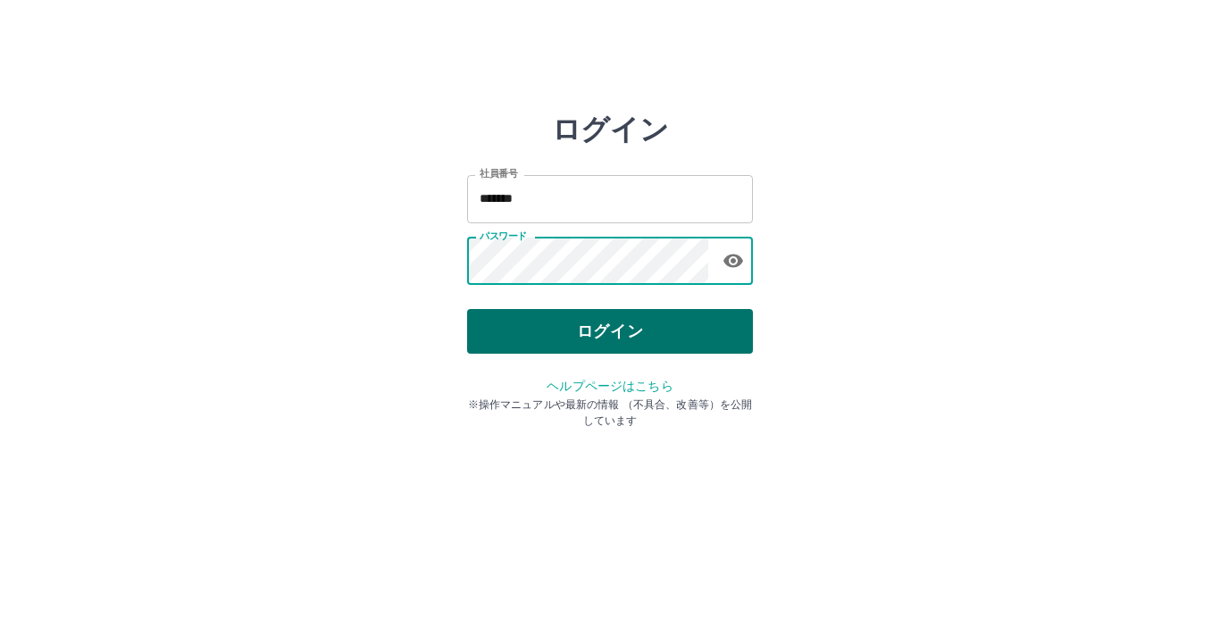
click at [580, 333] on button "ログイン" at bounding box center [610, 331] width 286 height 45
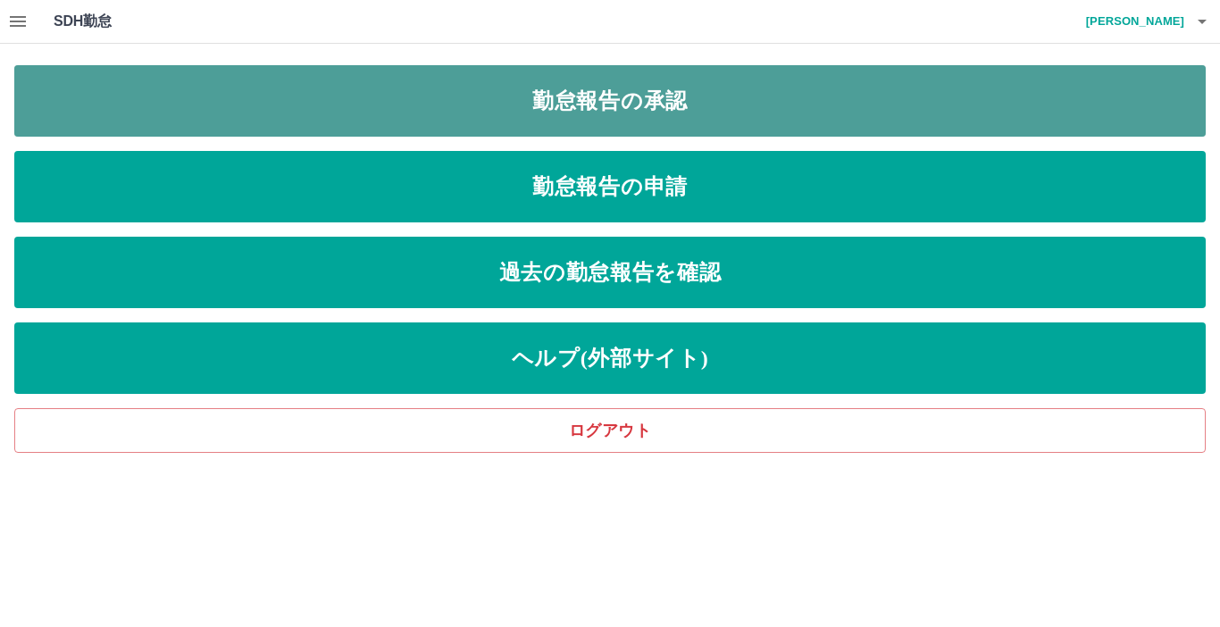
click at [642, 111] on link "勤怠報告の承認" at bounding box center [610, 100] width 1192 height 71
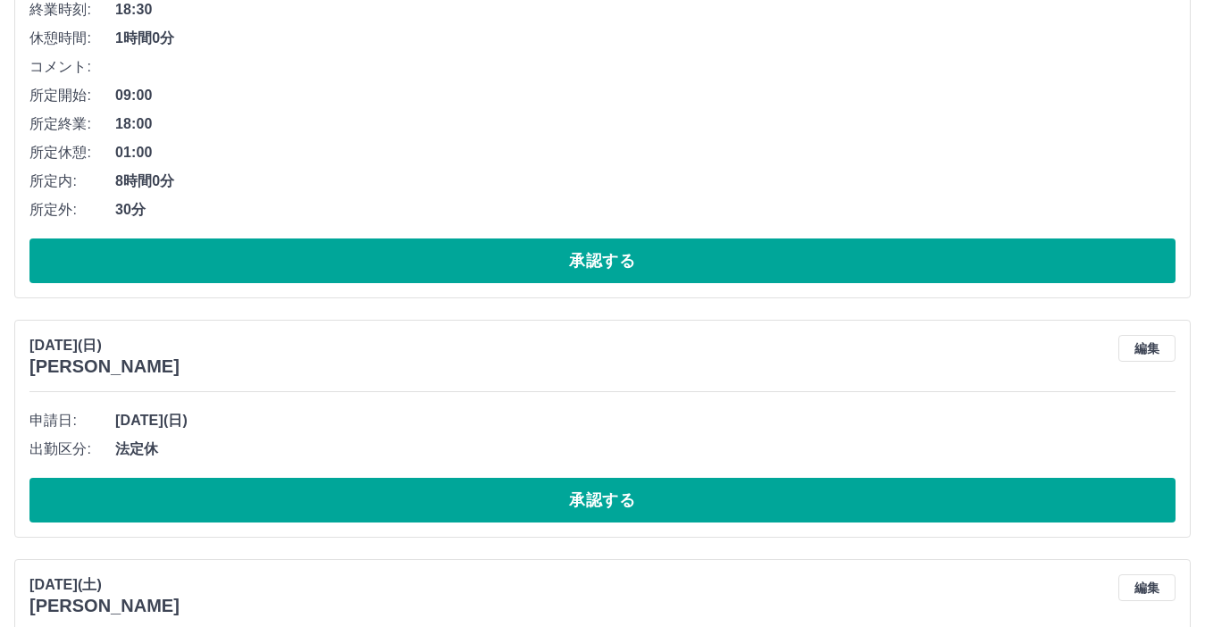
scroll to position [2055, 0]
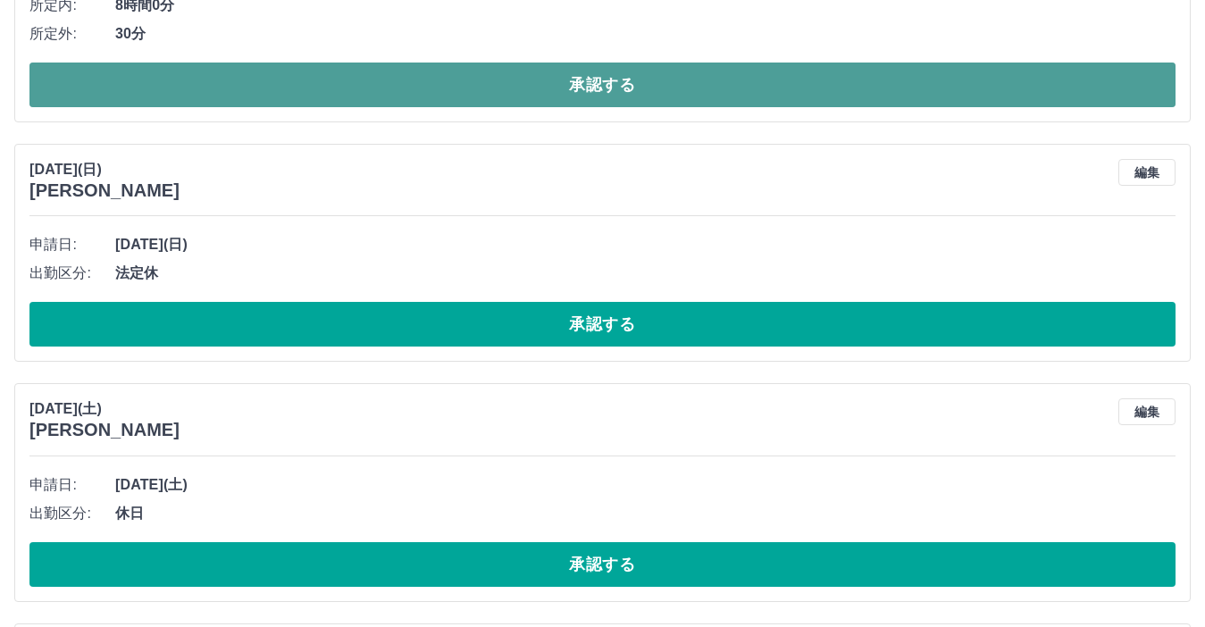
drag, startPoint x: 47, startPoint y: 4, endPoint x: 958, endPoint y: 88, distance: 914.2
click at [958, 88] on button "承認する" at bounding box center [602, 85] width 1146 height 45
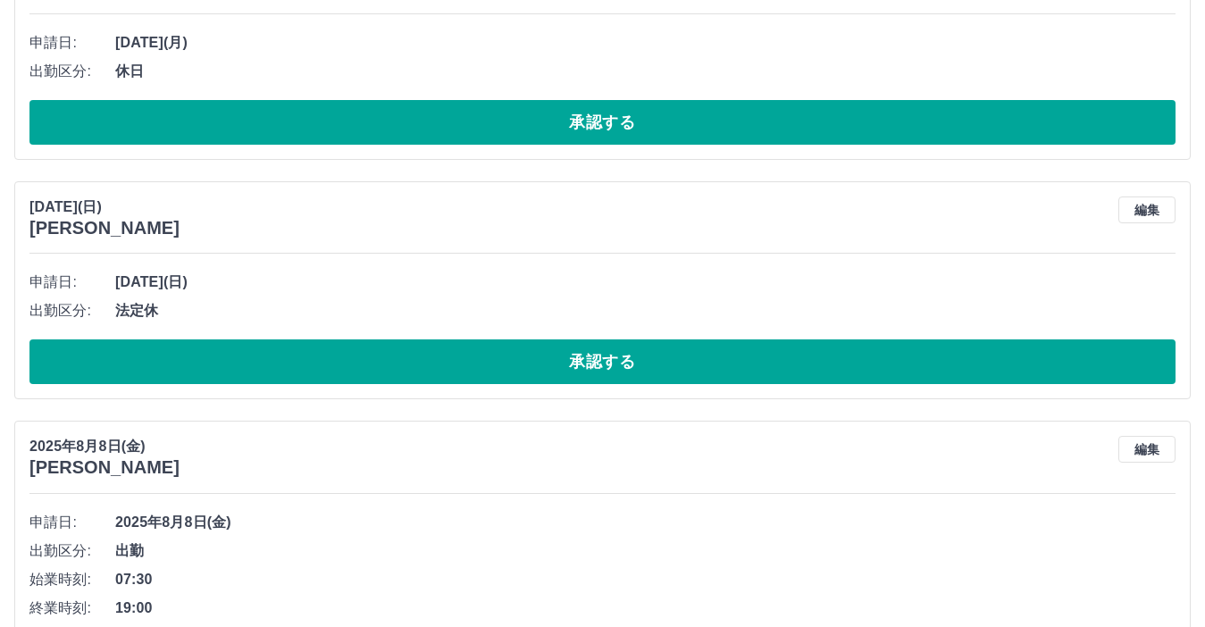
scroll to position [4263, 0]
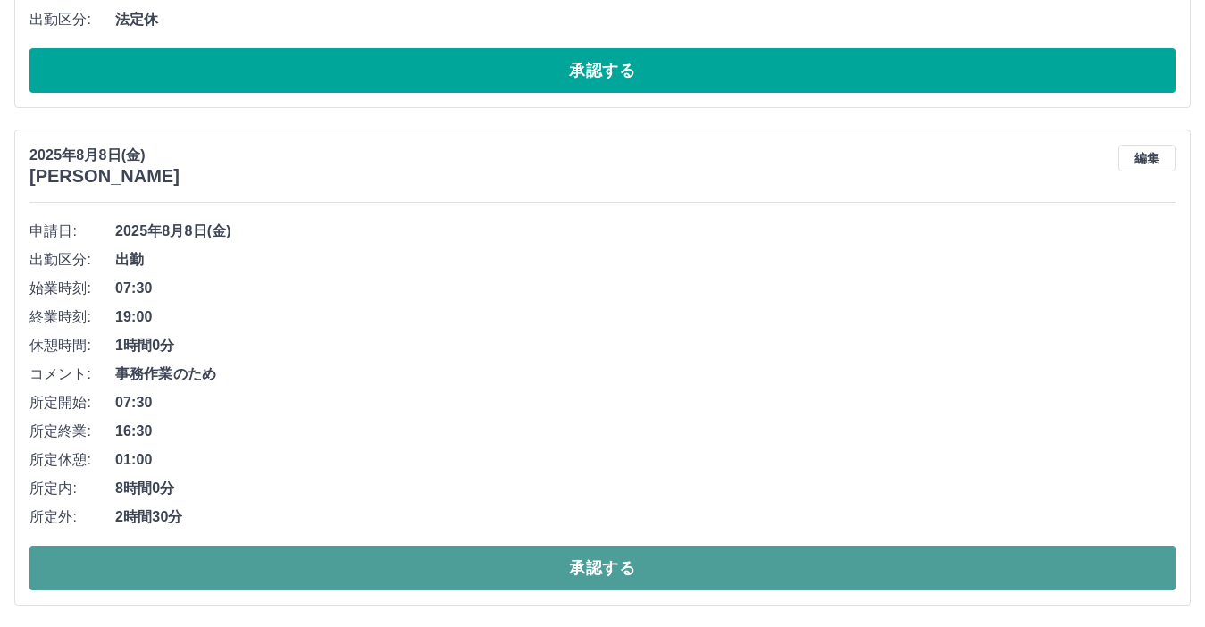
click at [529, 553] on button "承認する" at bounding box center [602, 568] width 1146 height 45
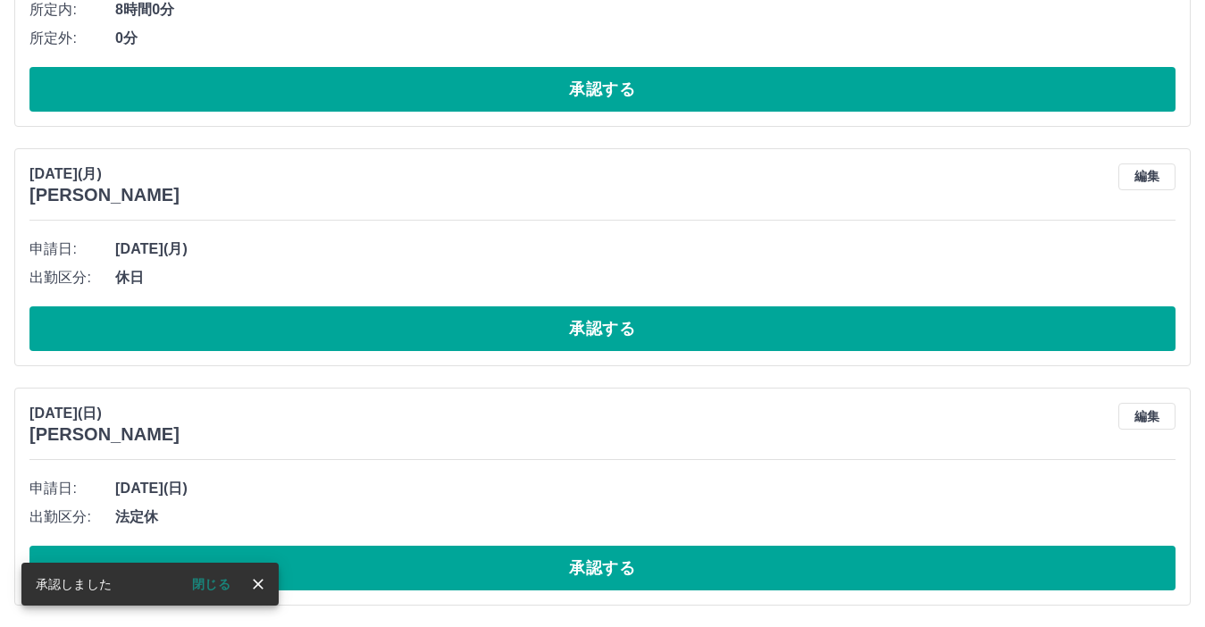
scroll to position [3765, 0]
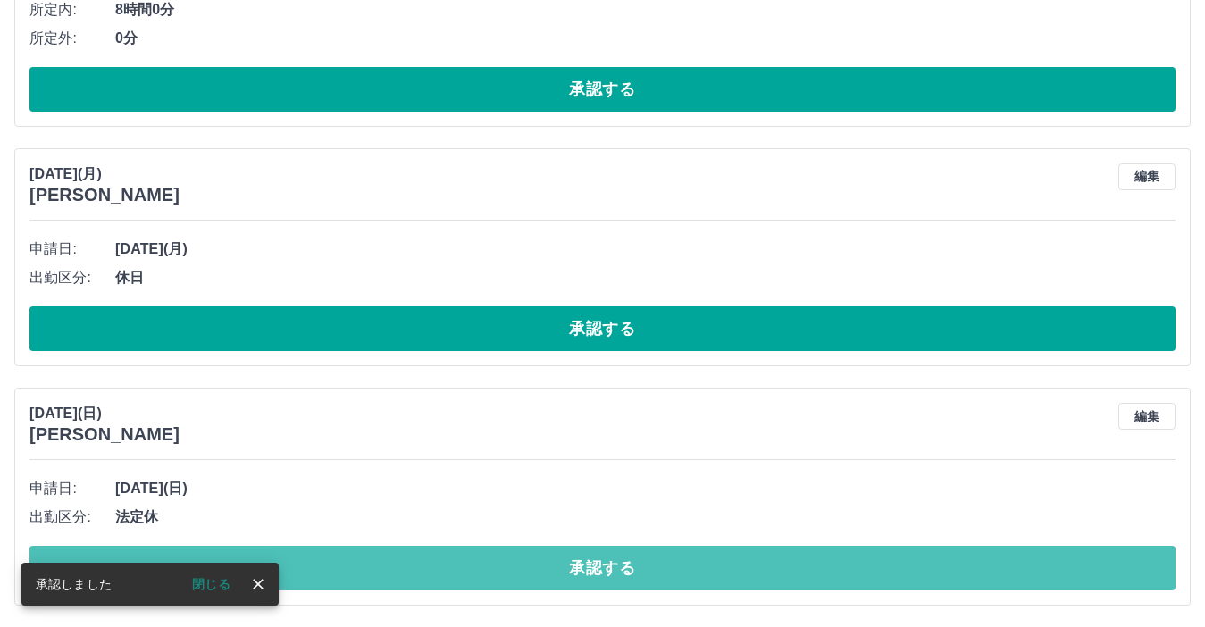
click at [529, 553] on button "承認する" at bounding box center [602, 568] width 1146 height 45
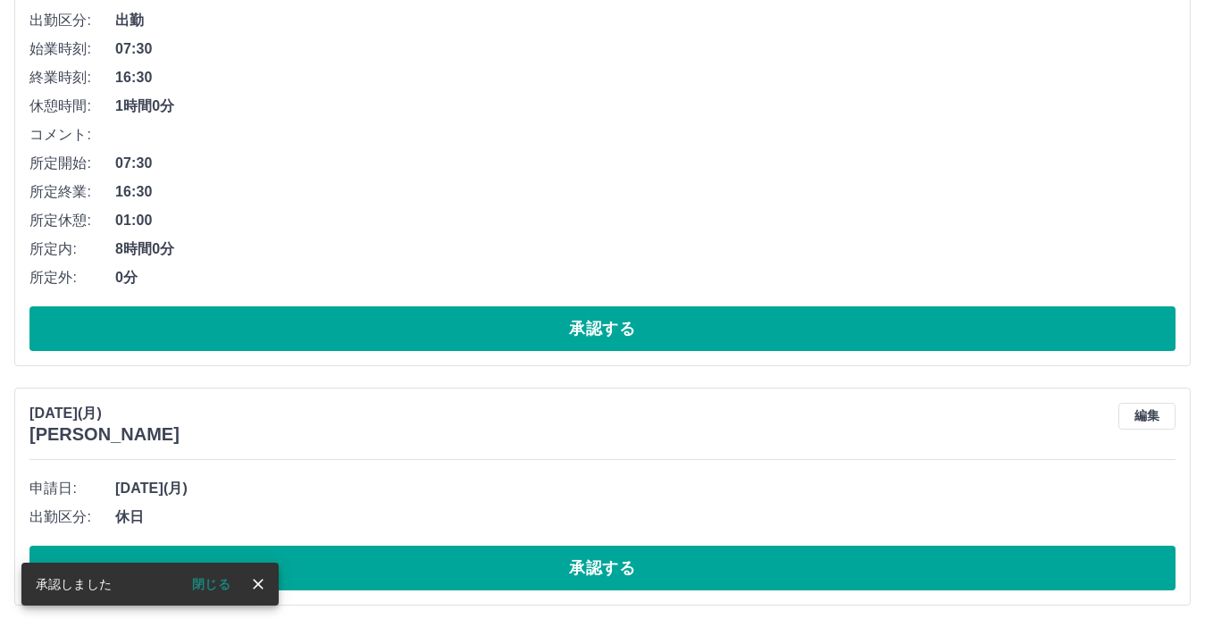
scroll to position [3526, 0]
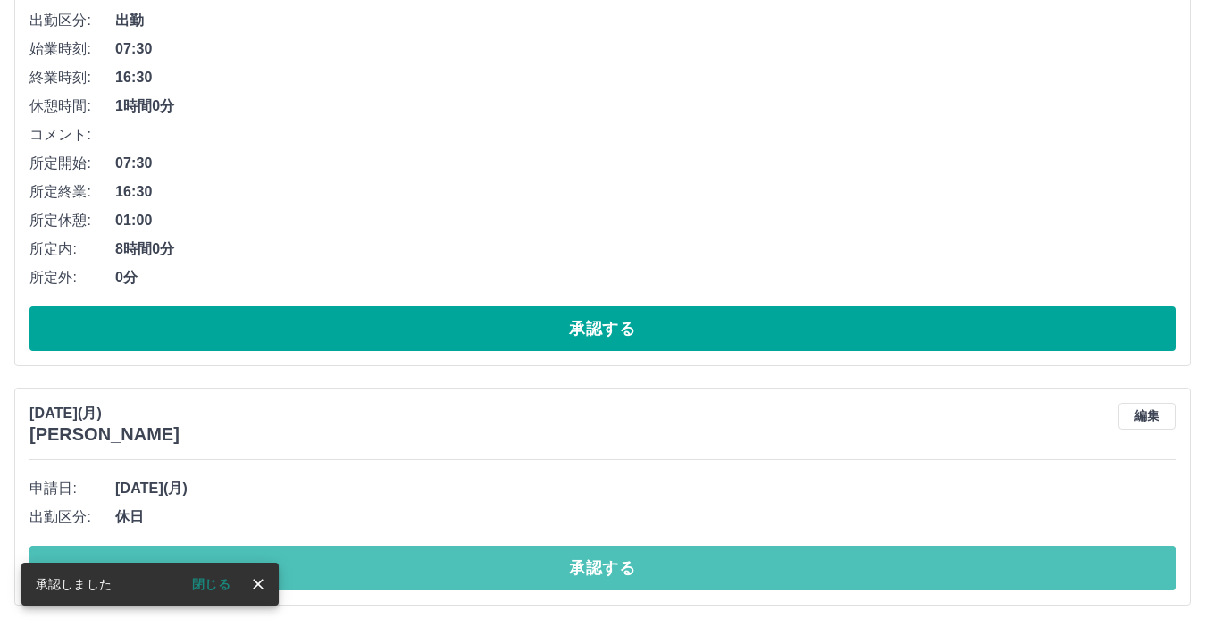
click at [529, 553] on button "承認する" at bounding box center [602, 568] width 1146 height 45
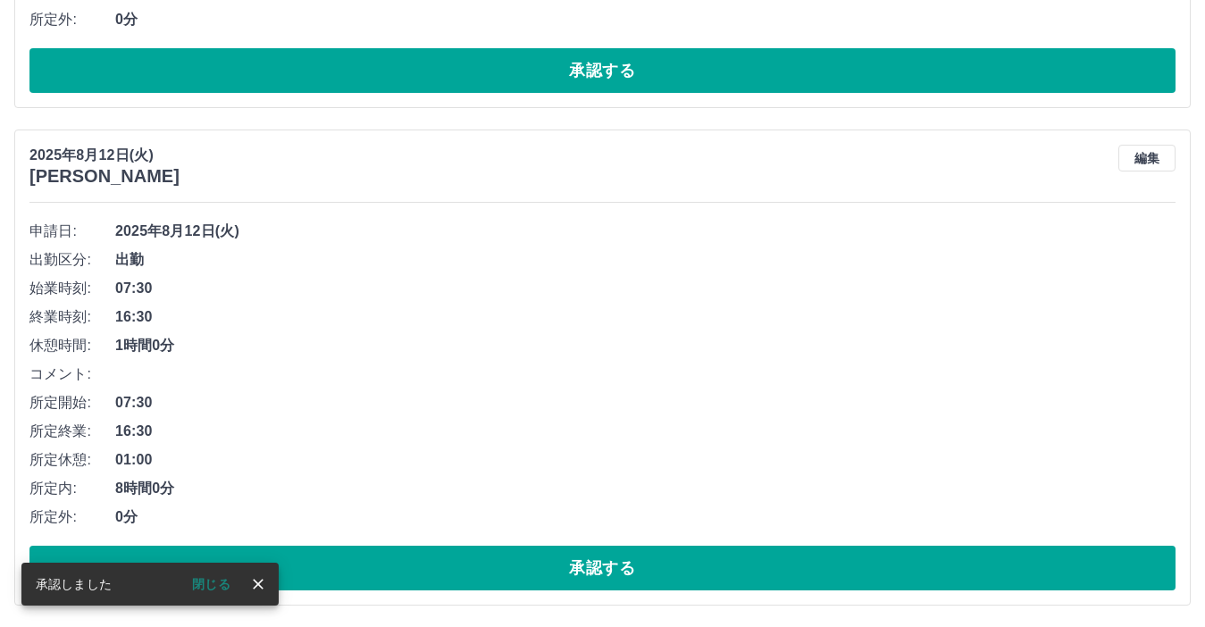
scroll to position [3286, 0]
click at [529, 553] on button "承認する" at bounding box center [602, 568] width 1146 height 45
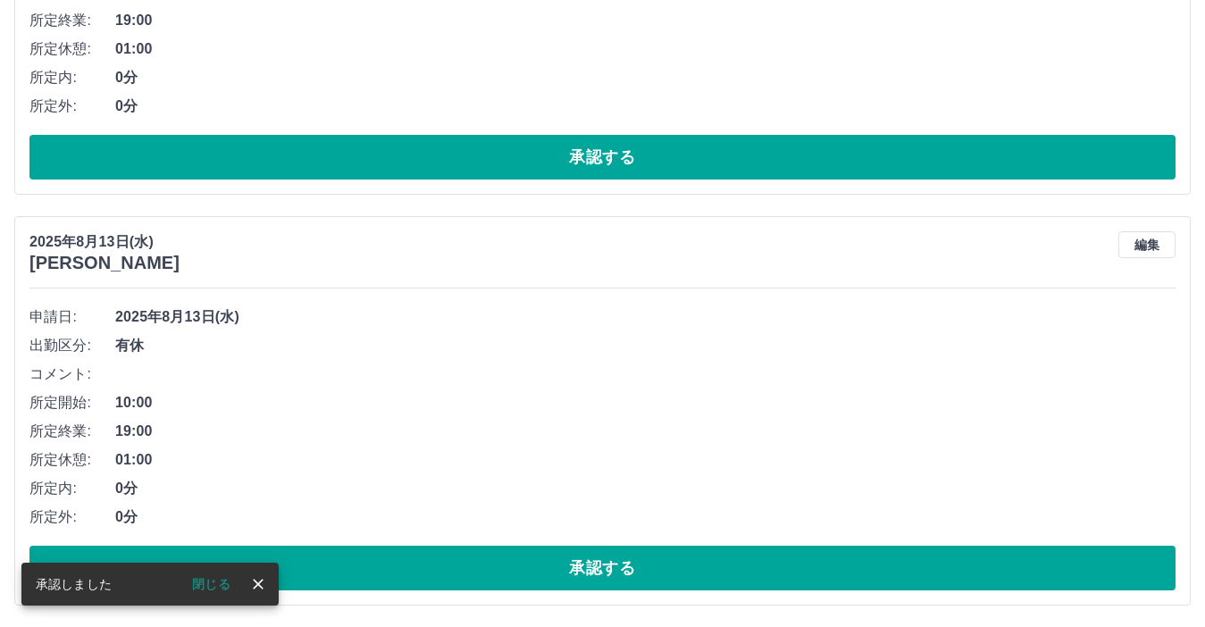
scroll to position [2789, 0]
click at [529, 553] on button "承認する" at bounding box center [602, 568] width 1146 height 45
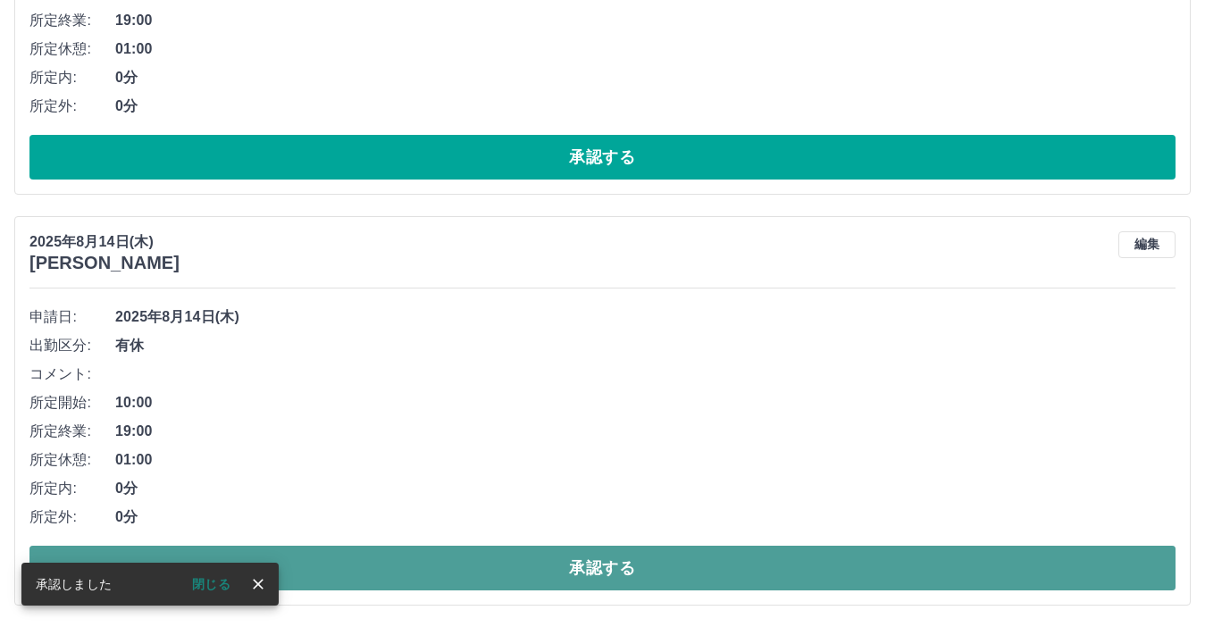
click at [528, 553] on button "承認する" at bounding box center [602, 568] width 1146 height 45
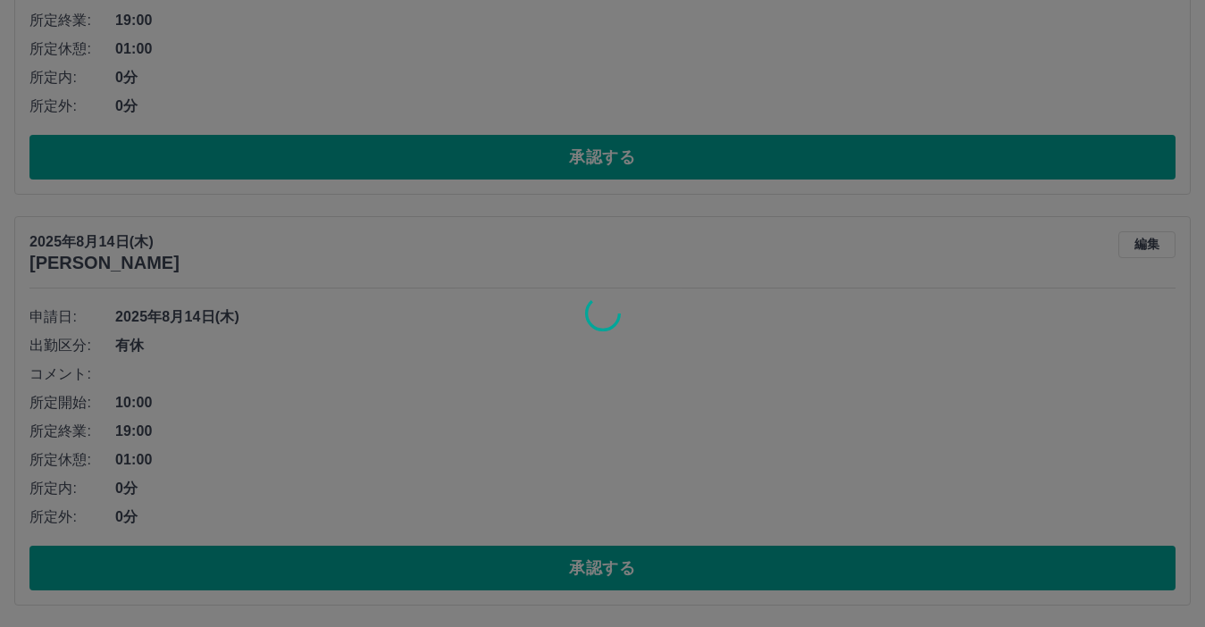
scroll to position [1967, 0]
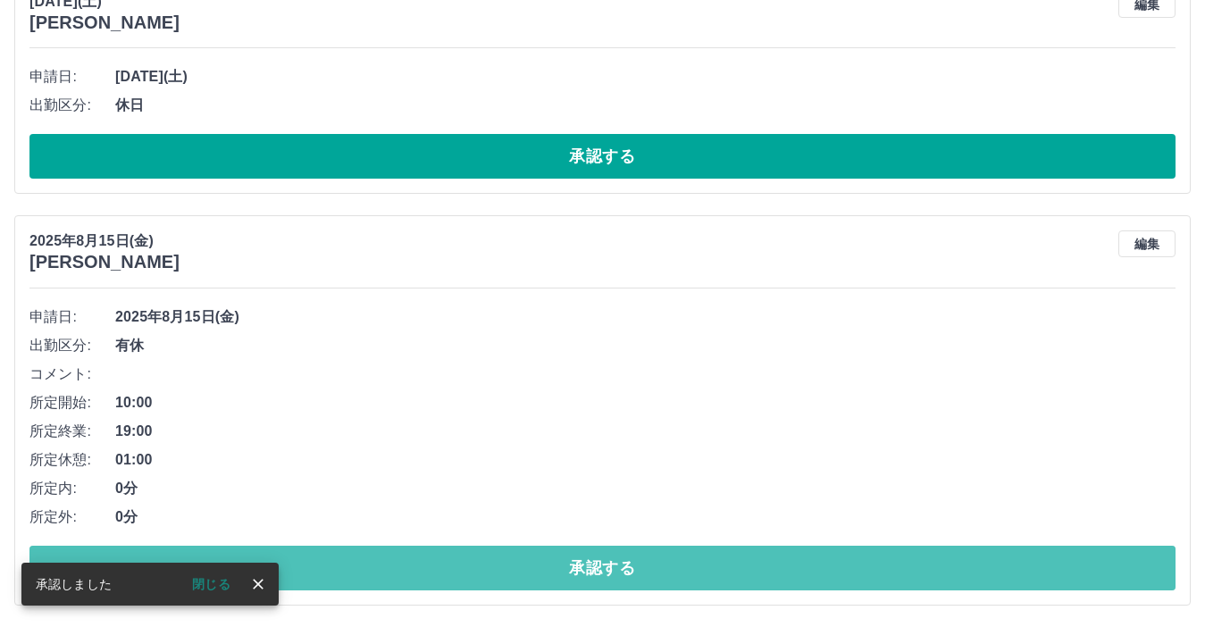
click at [525, 551] on button "承認する" at bounding box center [602, 568] width 1146 height 45
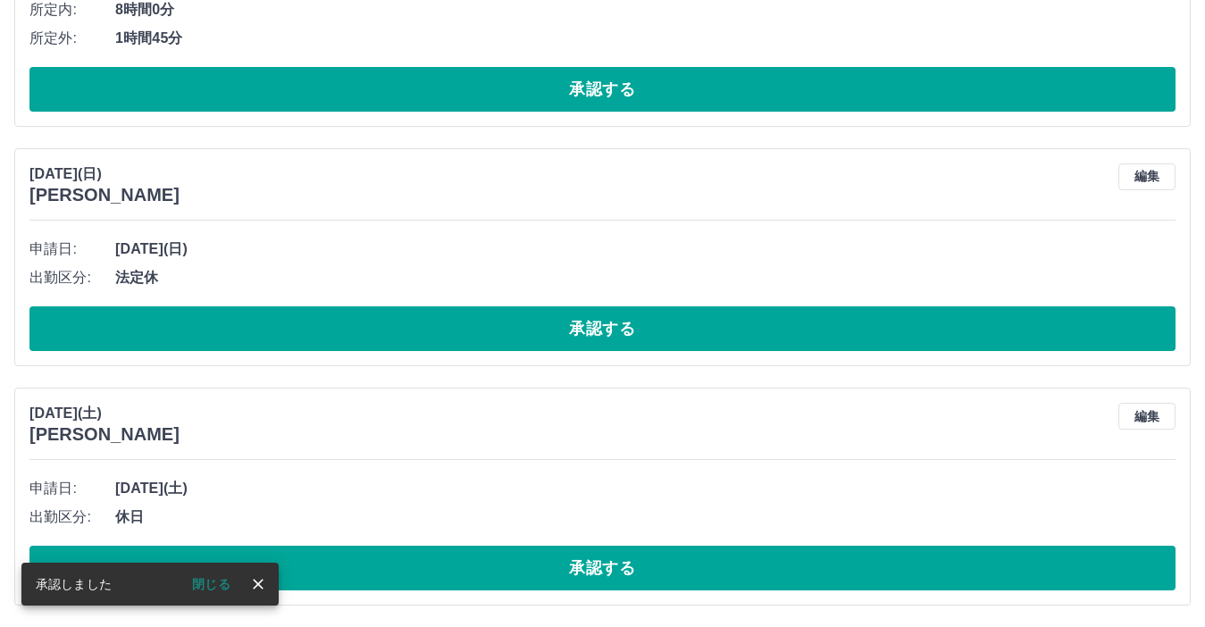
scroll to position [1555, 0]
click at [525, 551] on button "承認する" at bounding box center [602, 568] width 1146 height 45
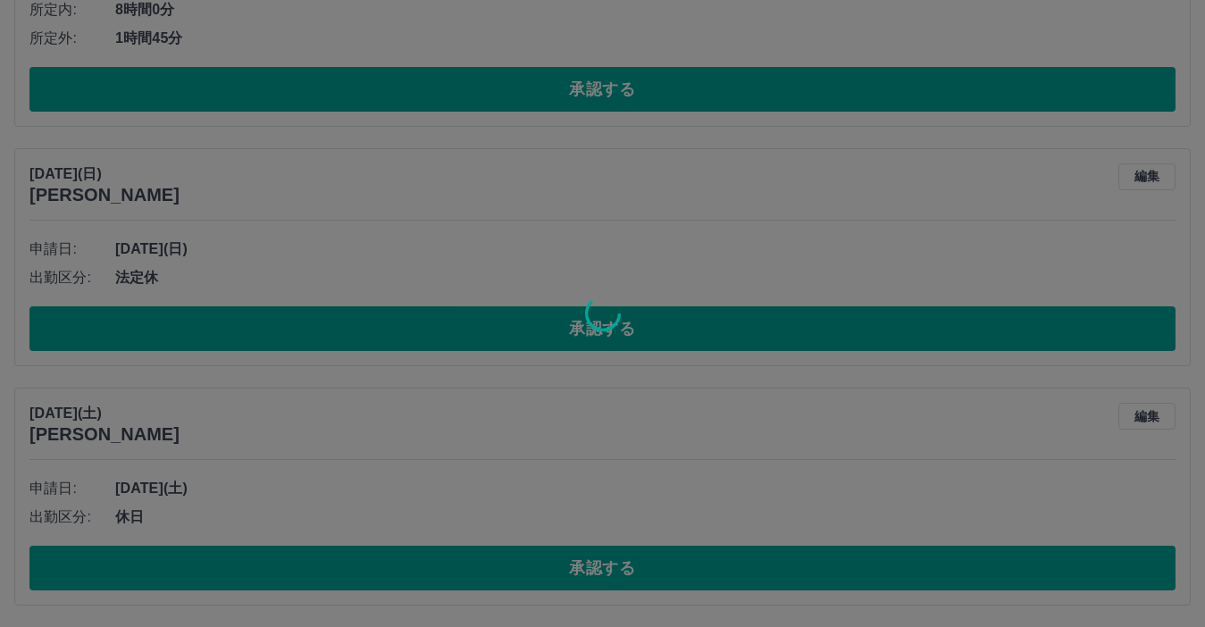
scroll to position [1316, 0]
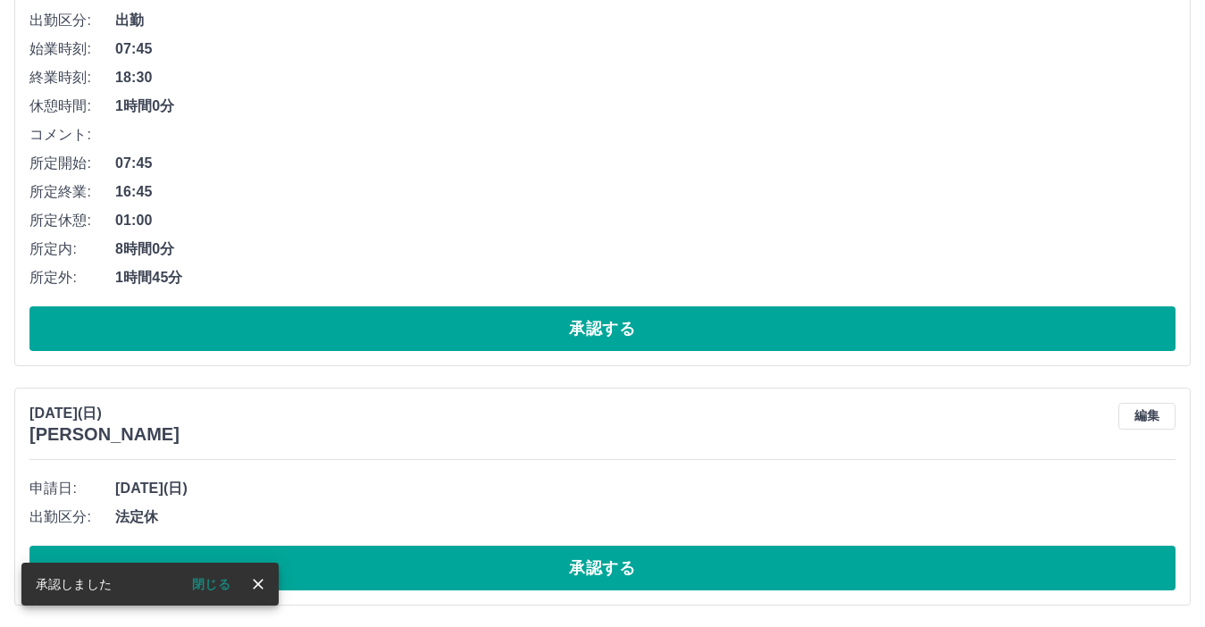
click at [525, 551] on button "承認する" at bounding box center [602, 568] width 1146 height 45
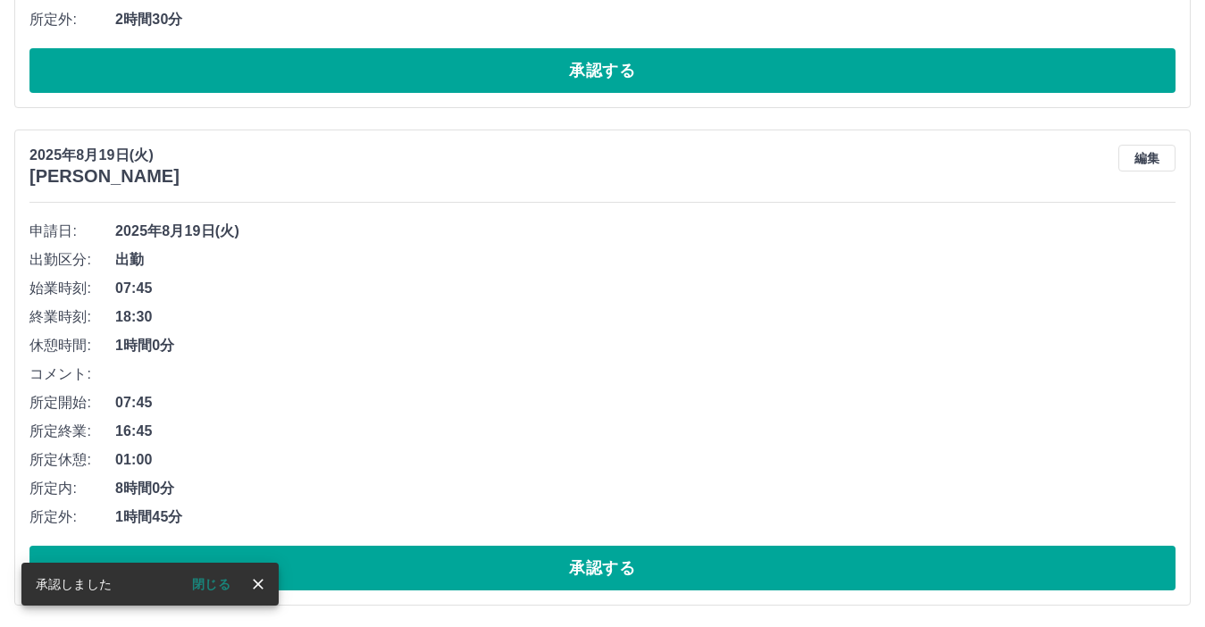
scroll to position [1076, 0]
click at [525, 551] on button "承認する" at bounding box center [602, 568] width 1146 height 45
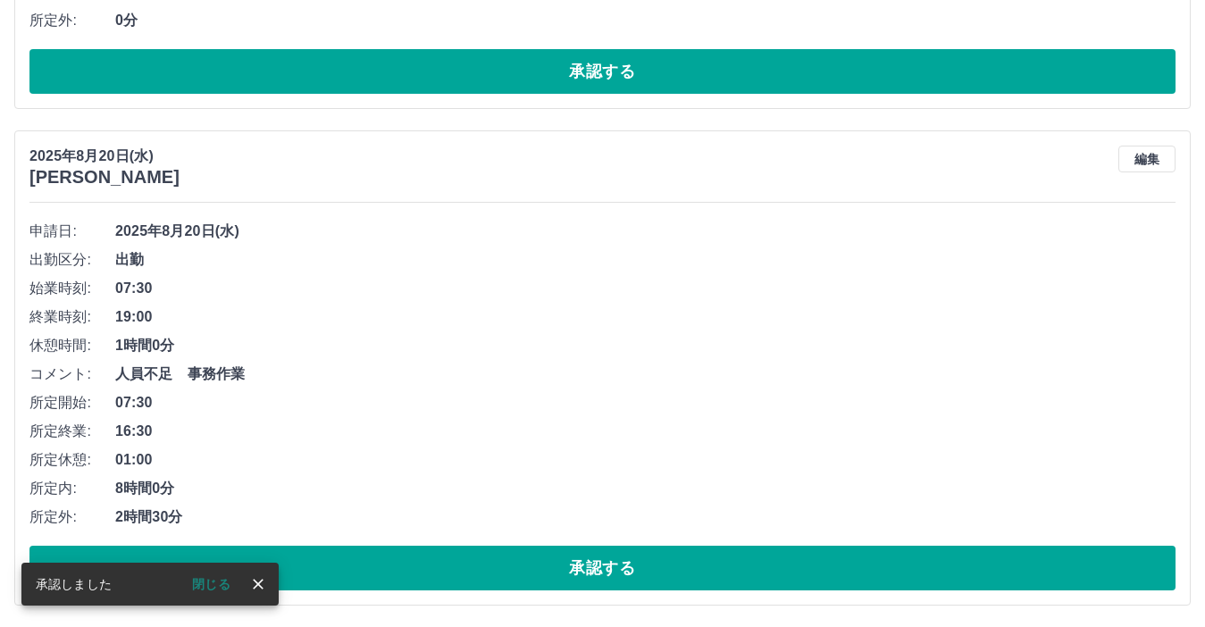
scroll to position [579, 0]
click at [525, 551] on button "承認する" at bounding box center [602, 568] width 1146 height 45
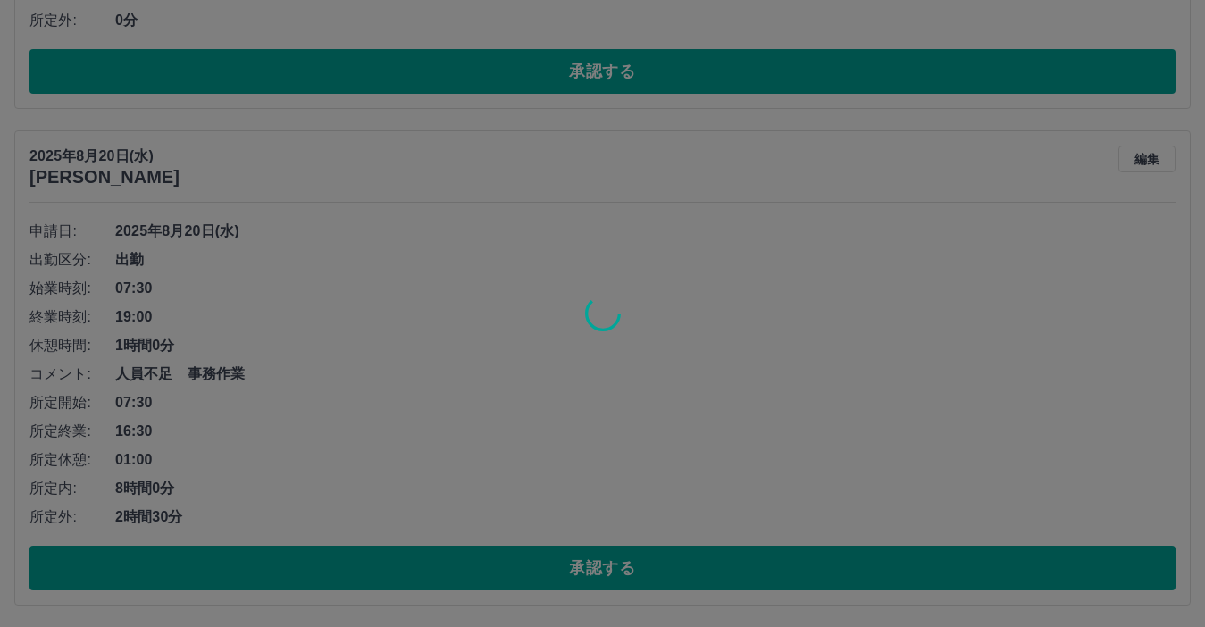
scroll to position [82, 0]
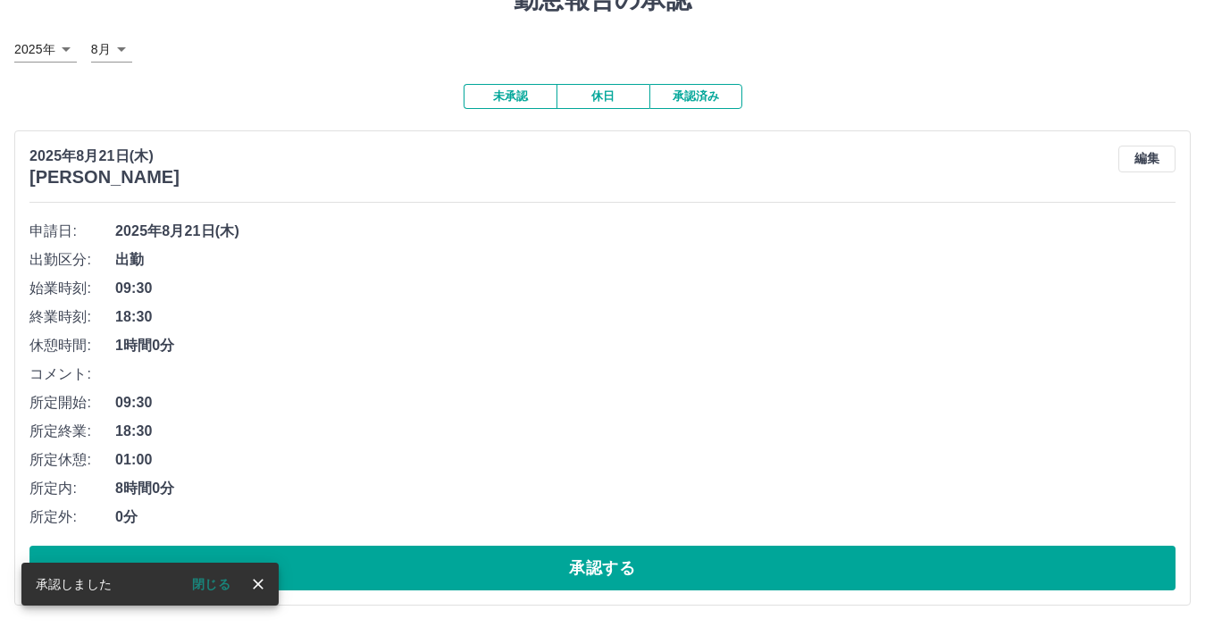
click at [525, 551] on button "承認する" at bounding box center [602, 568] width 1146 height 45
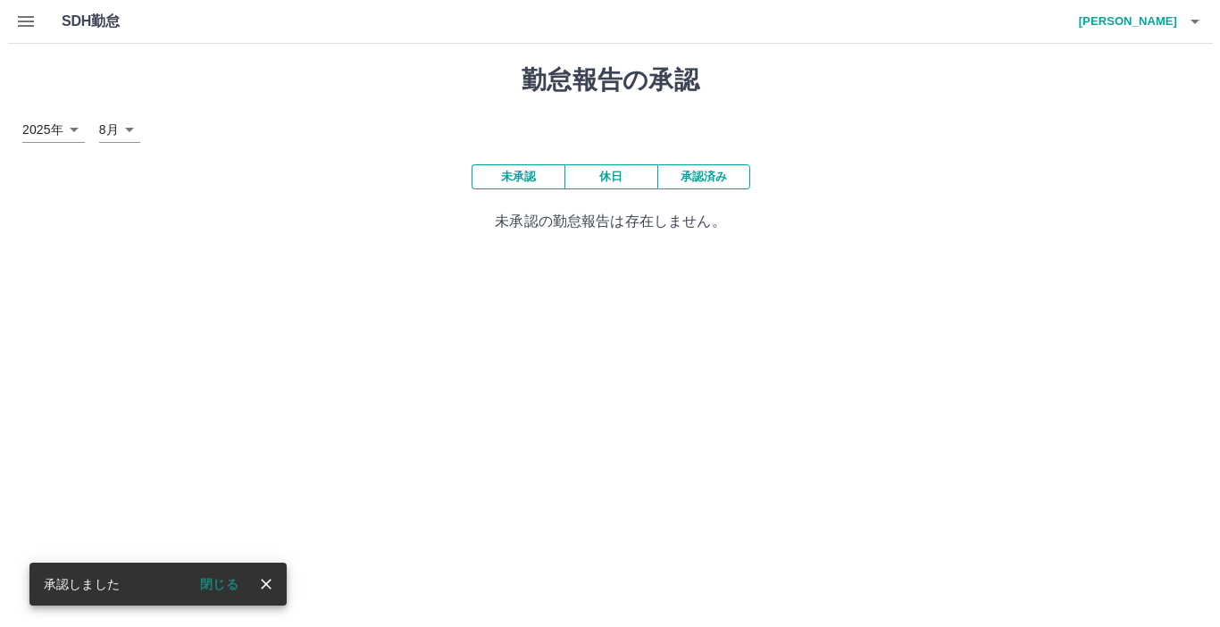
scroll to position [0, 0]
